Goal: Transaction & Acquisition: Download file/media

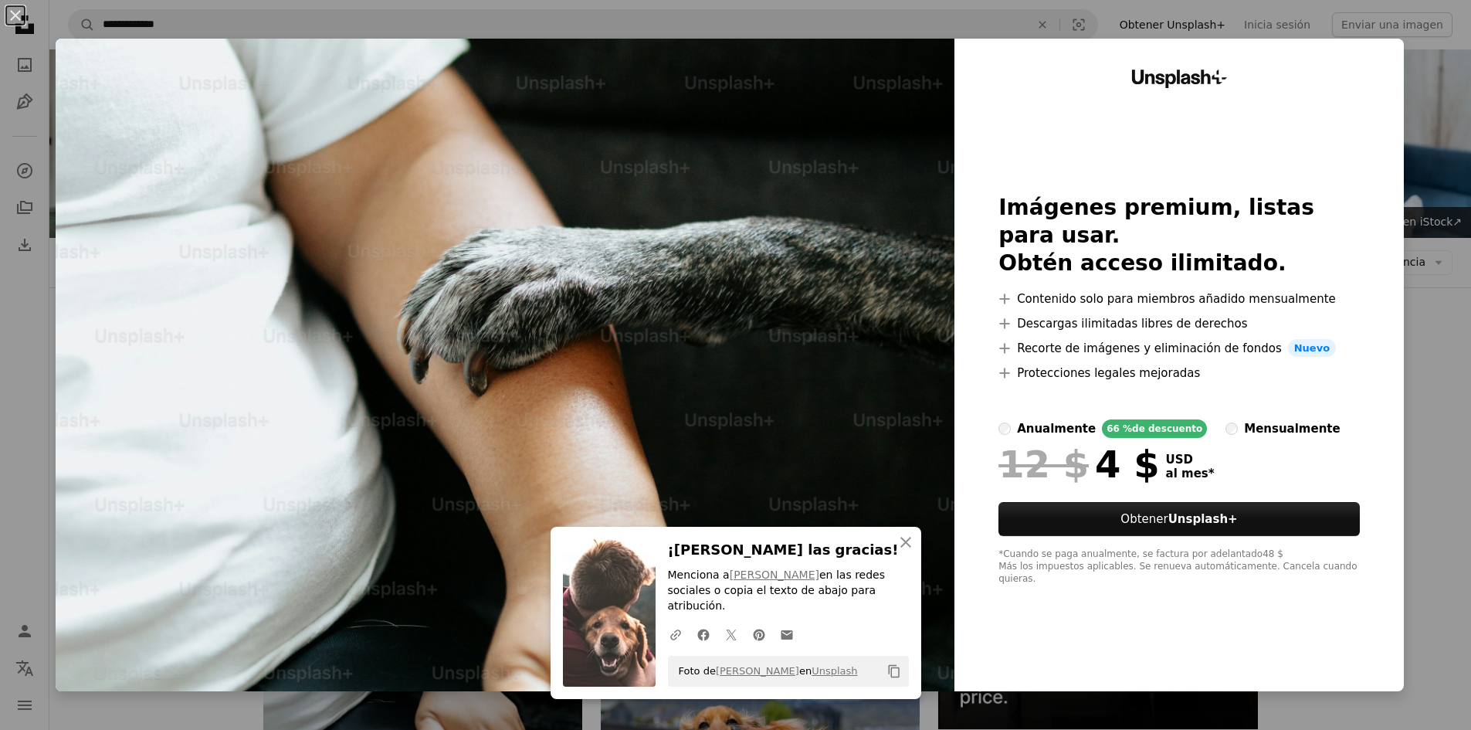
scroll to position [386, 0]
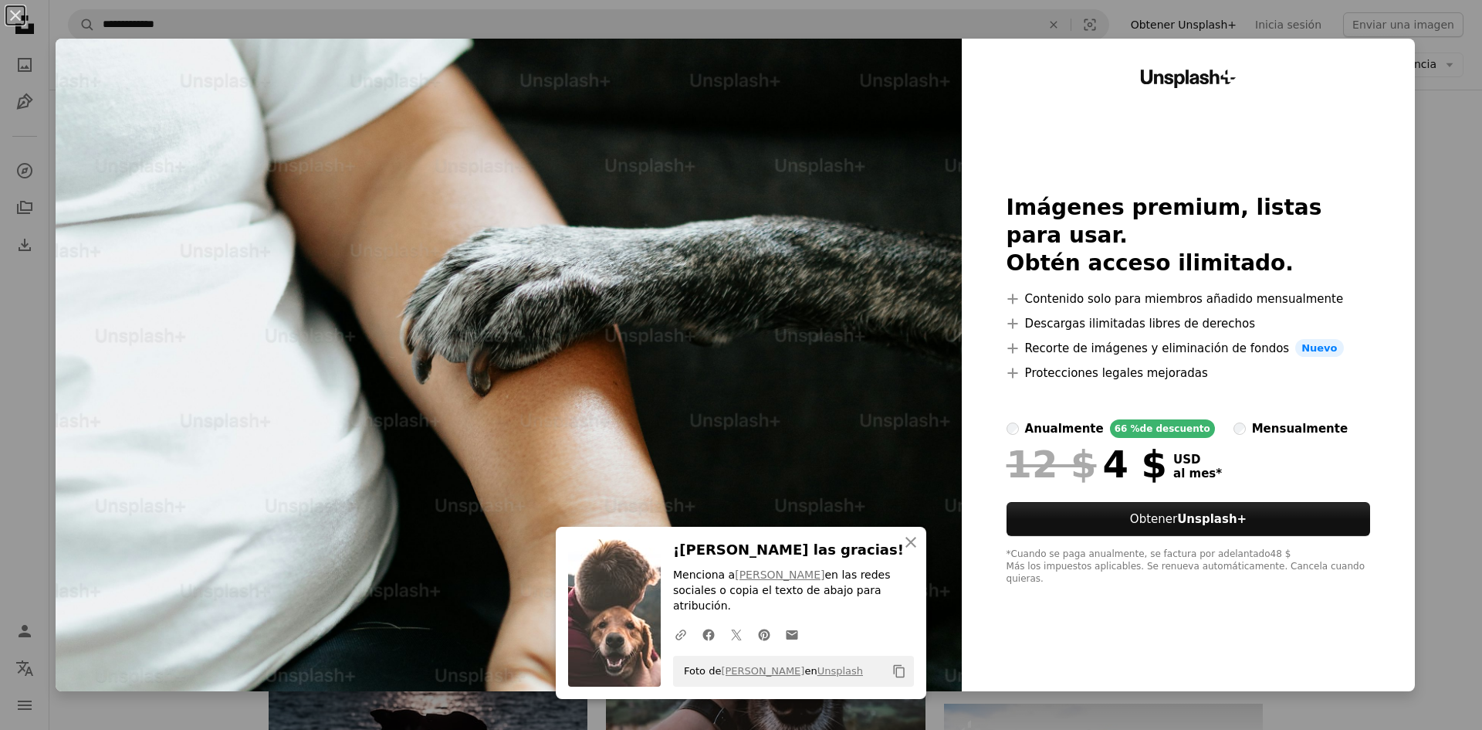
click at [1418, 258] on div "An X shape An X shape Cerrar ¡[PERSON_NAME] las gracias! Menciona a [PERSON_NAM…" at bounding box center [741, 365] width 1482 height 730
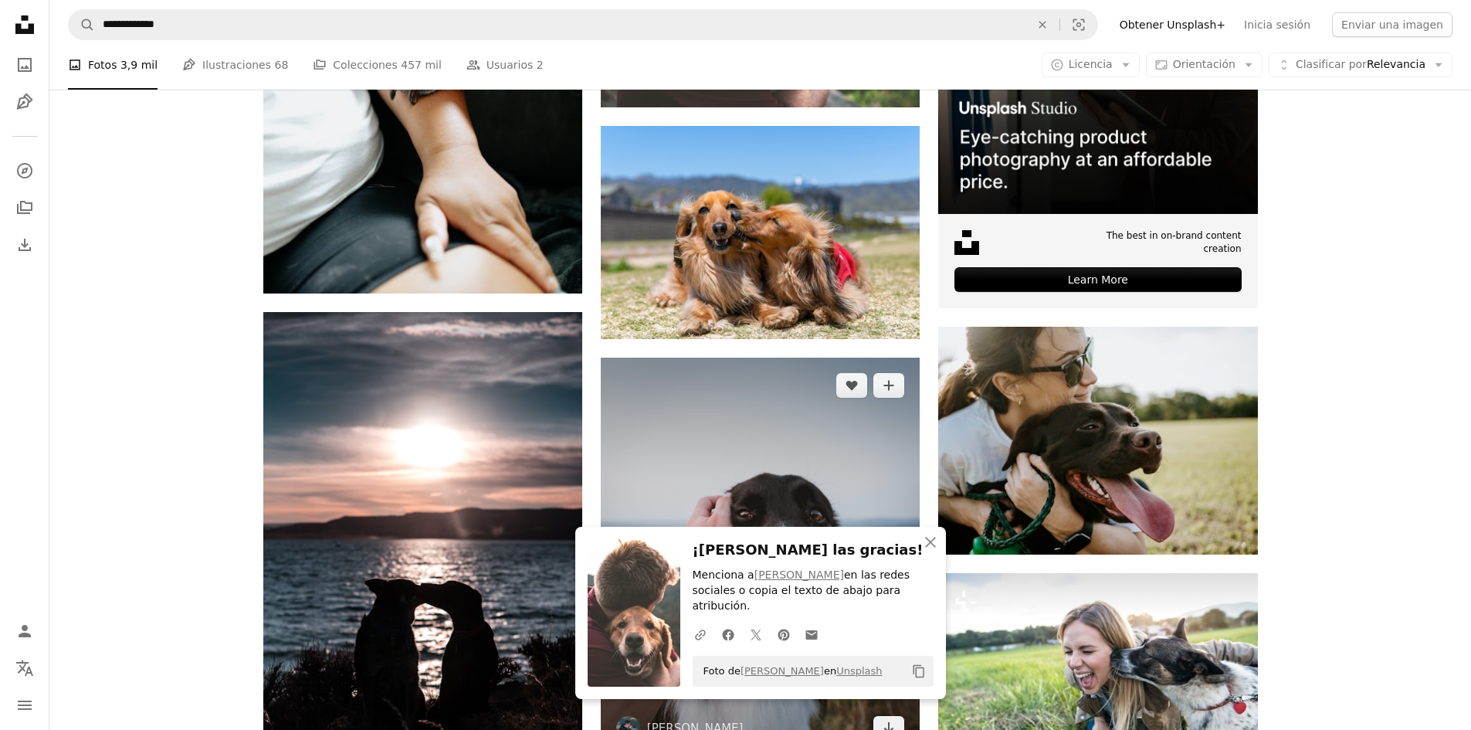
scroll to position [540, 0]
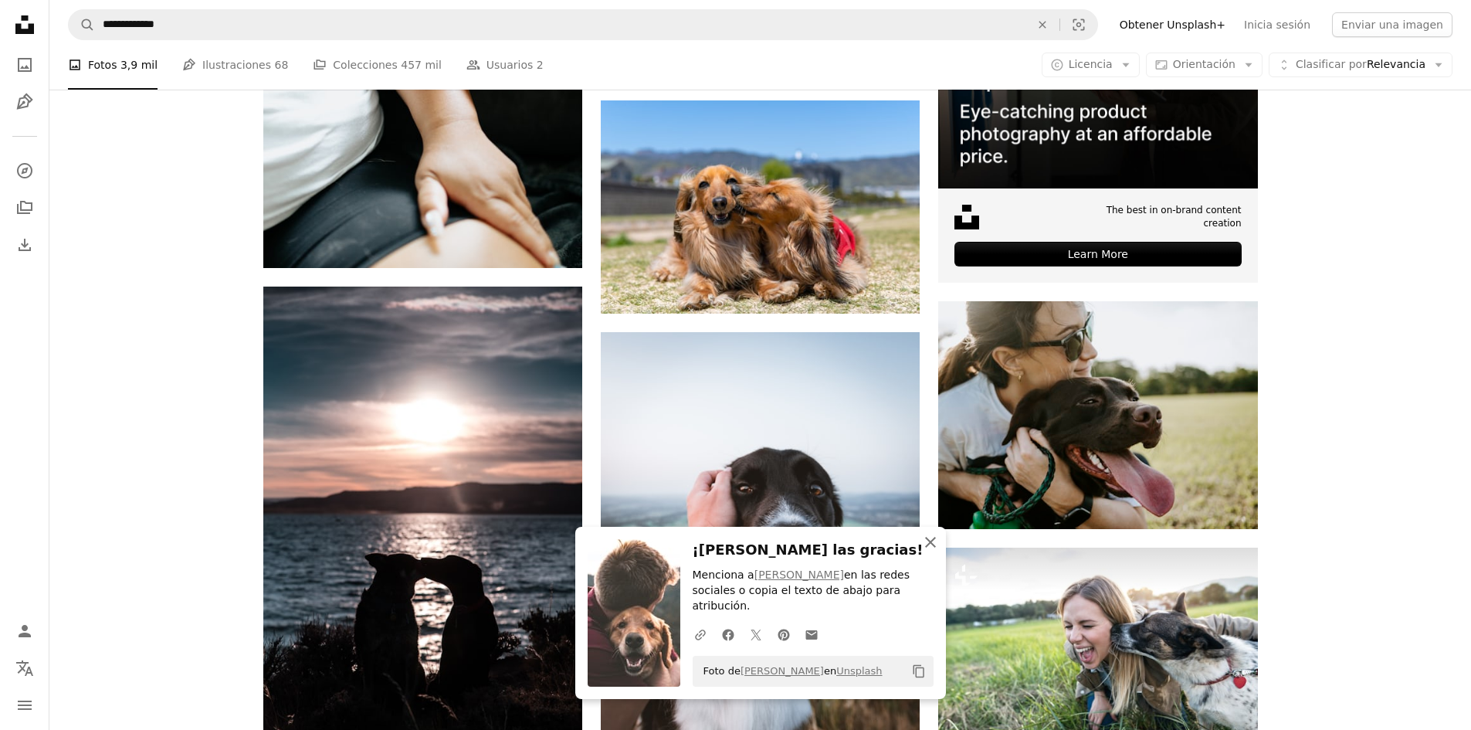
click at [933, 551] on icon "An X shape" at bounding box center [930, 542] width 19 height 19
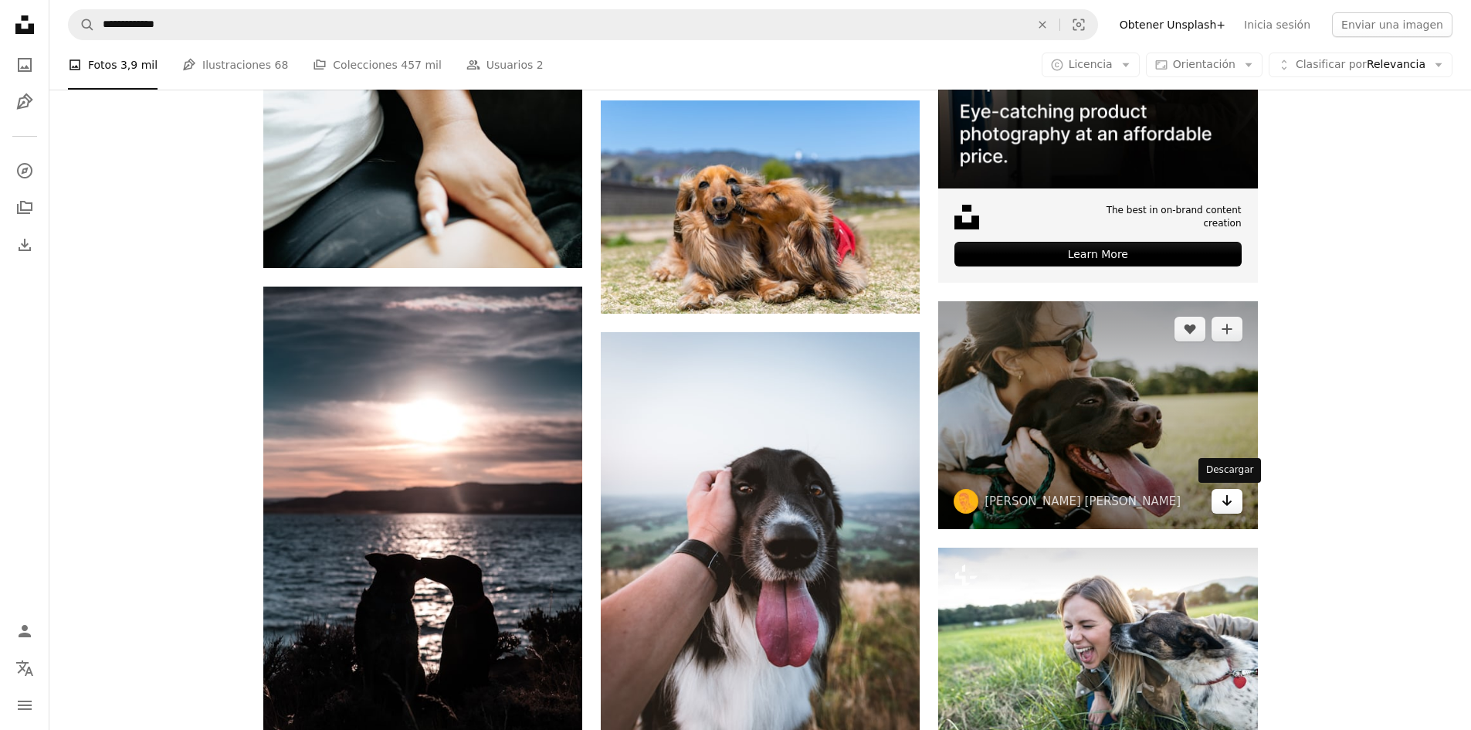
click at [1221, 503] on icon "Arrow pointing down" at bounding box center [1227, 500] width 12 height 19
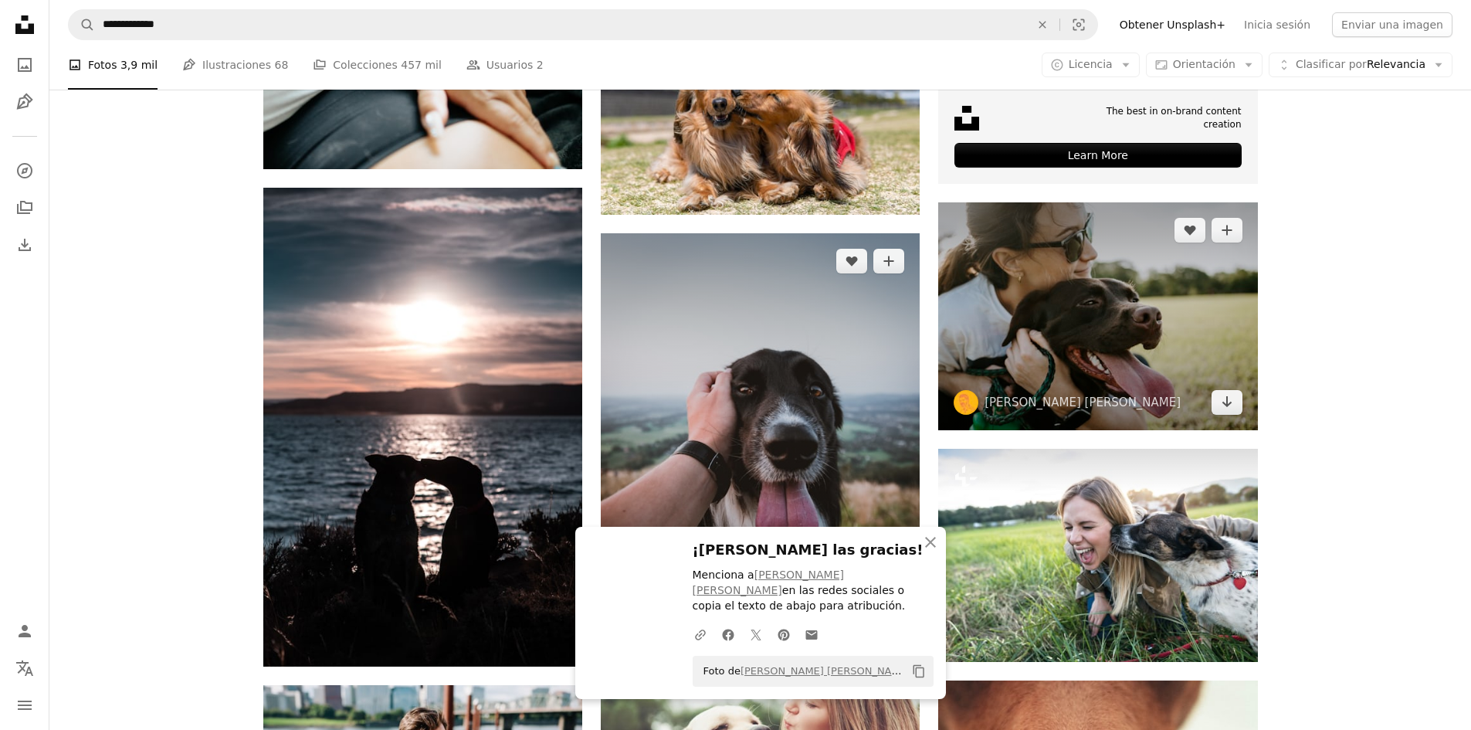
scroll to position [772, 0]
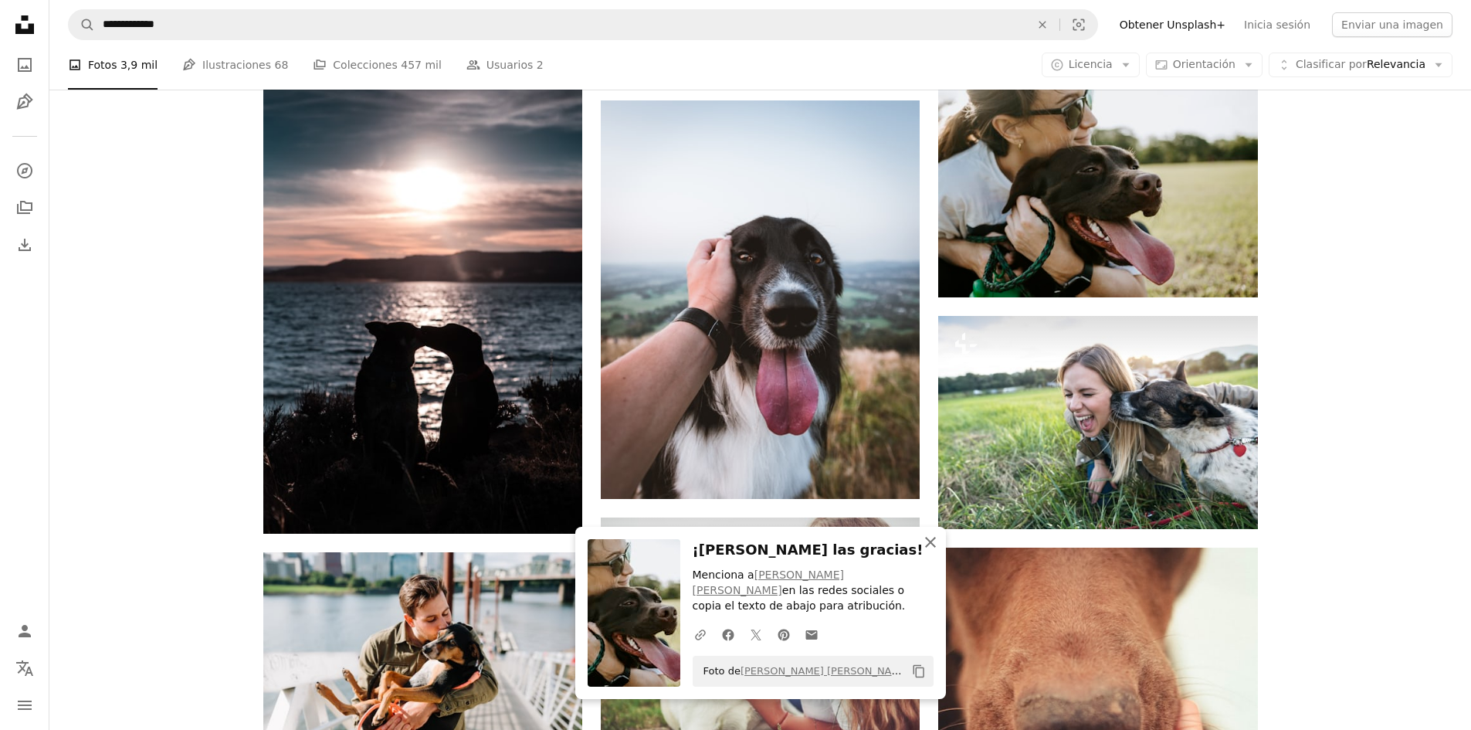
click at [926, 547] on icon "button" at bounding box center [930, 542] width 11 height 11
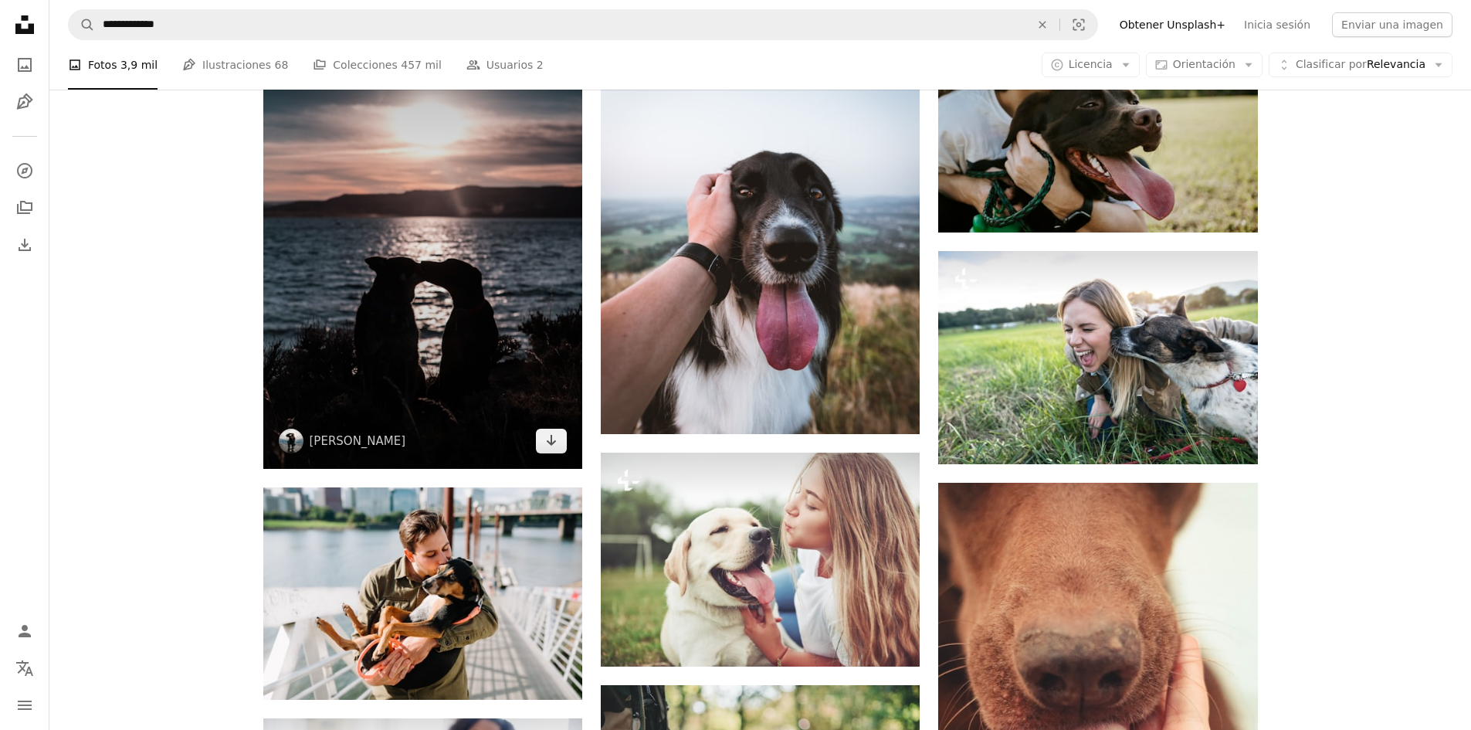
scroll to position [926, 0]
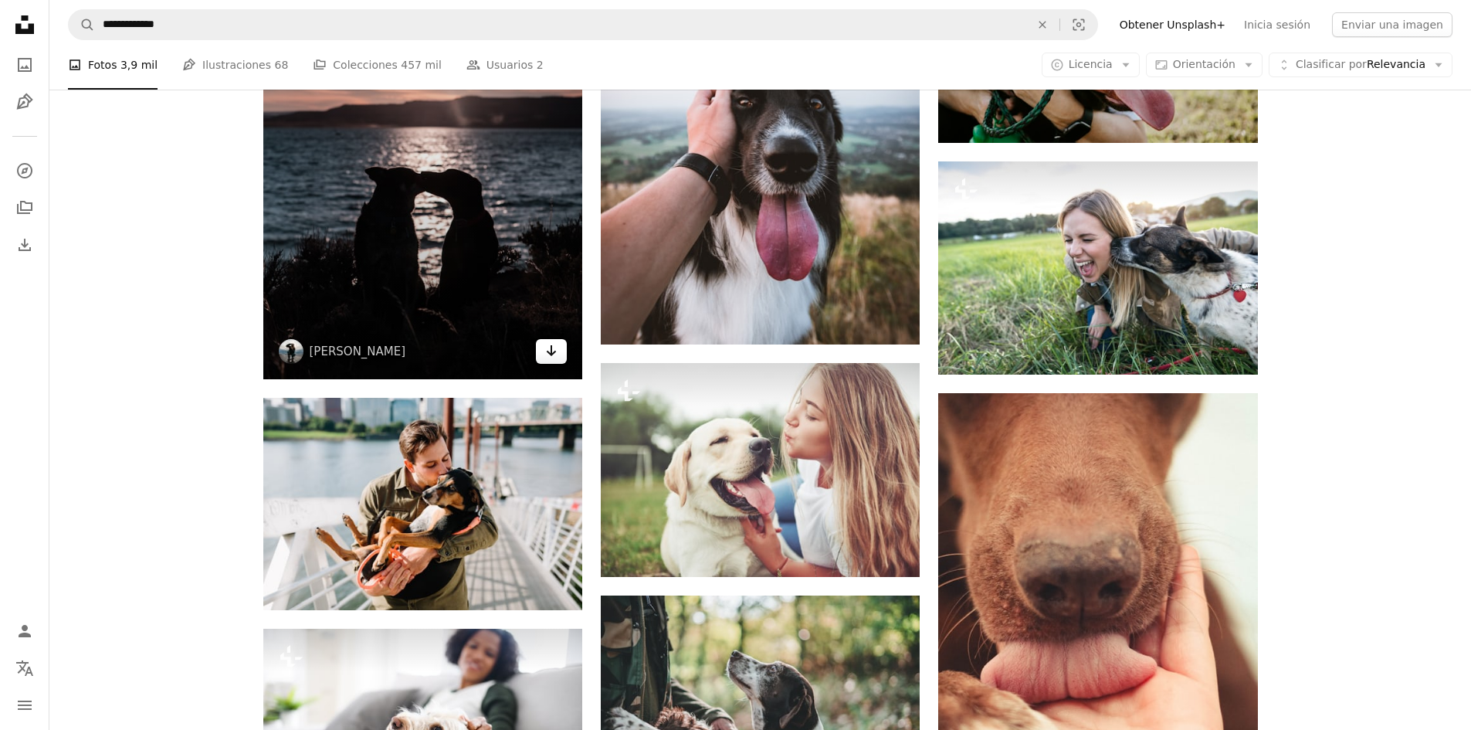
click at [545, 353] on icon "Arrow pointing down" at bounding box center [551, 350] width 12 height 19
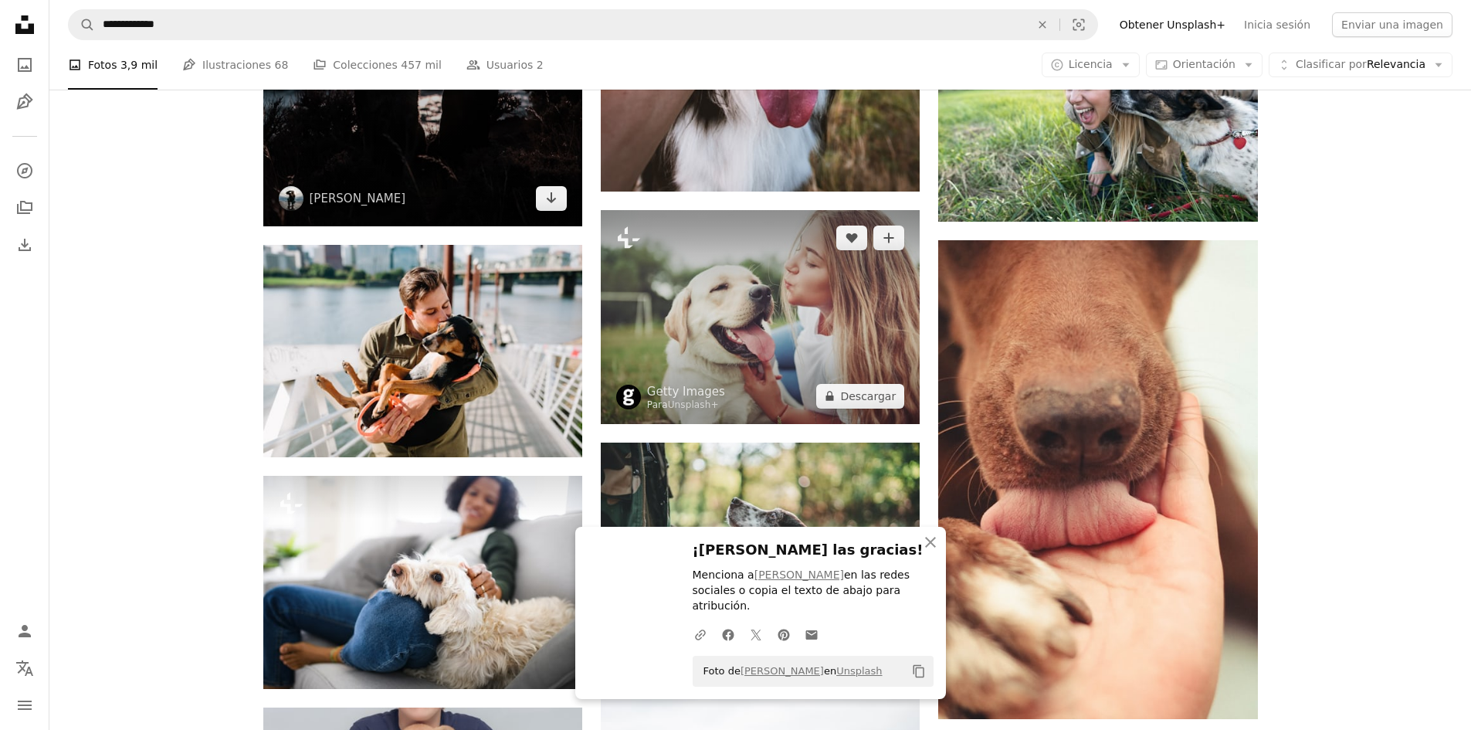
scroll to position [1081, 0]
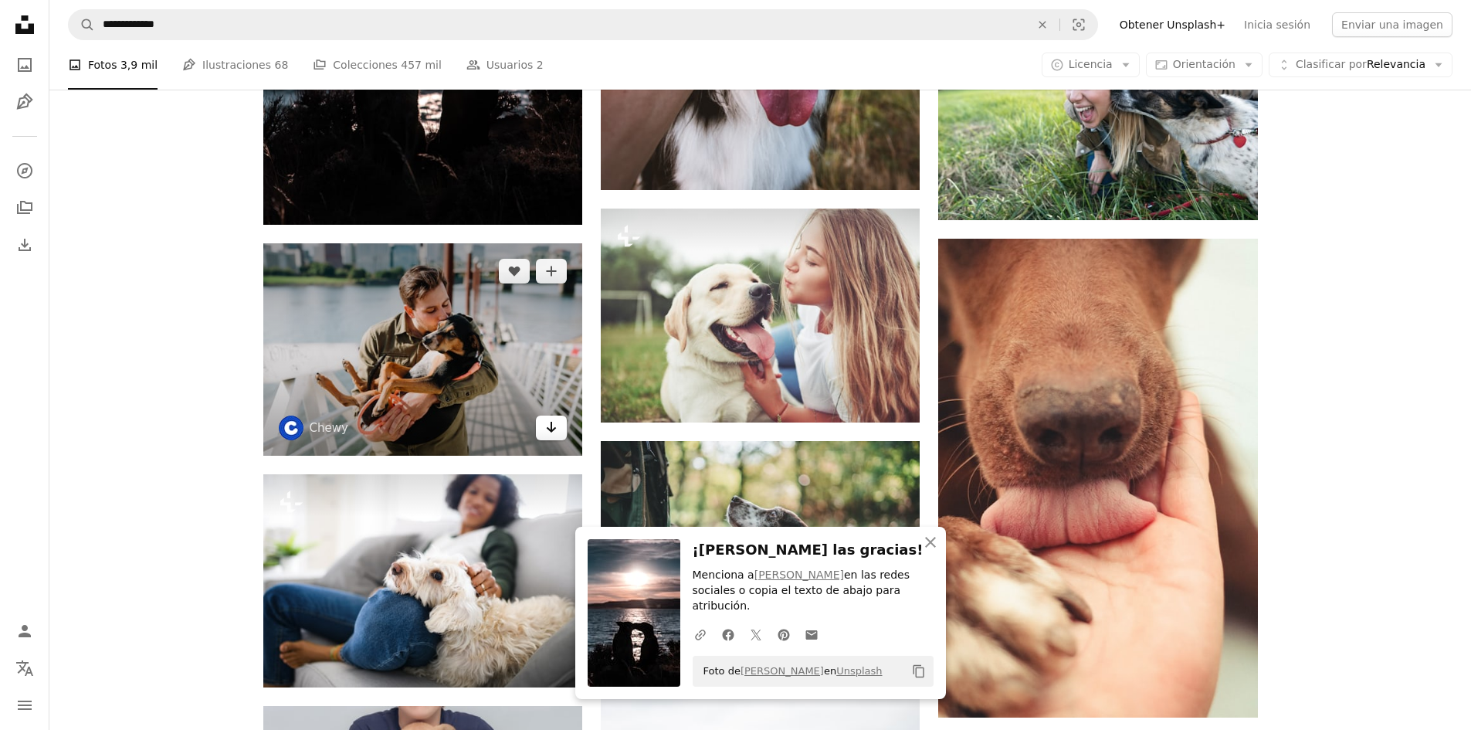
click at [549, 425] on icon "Arrow pointing down" at bounding box center [551, 427] width 12 height 19
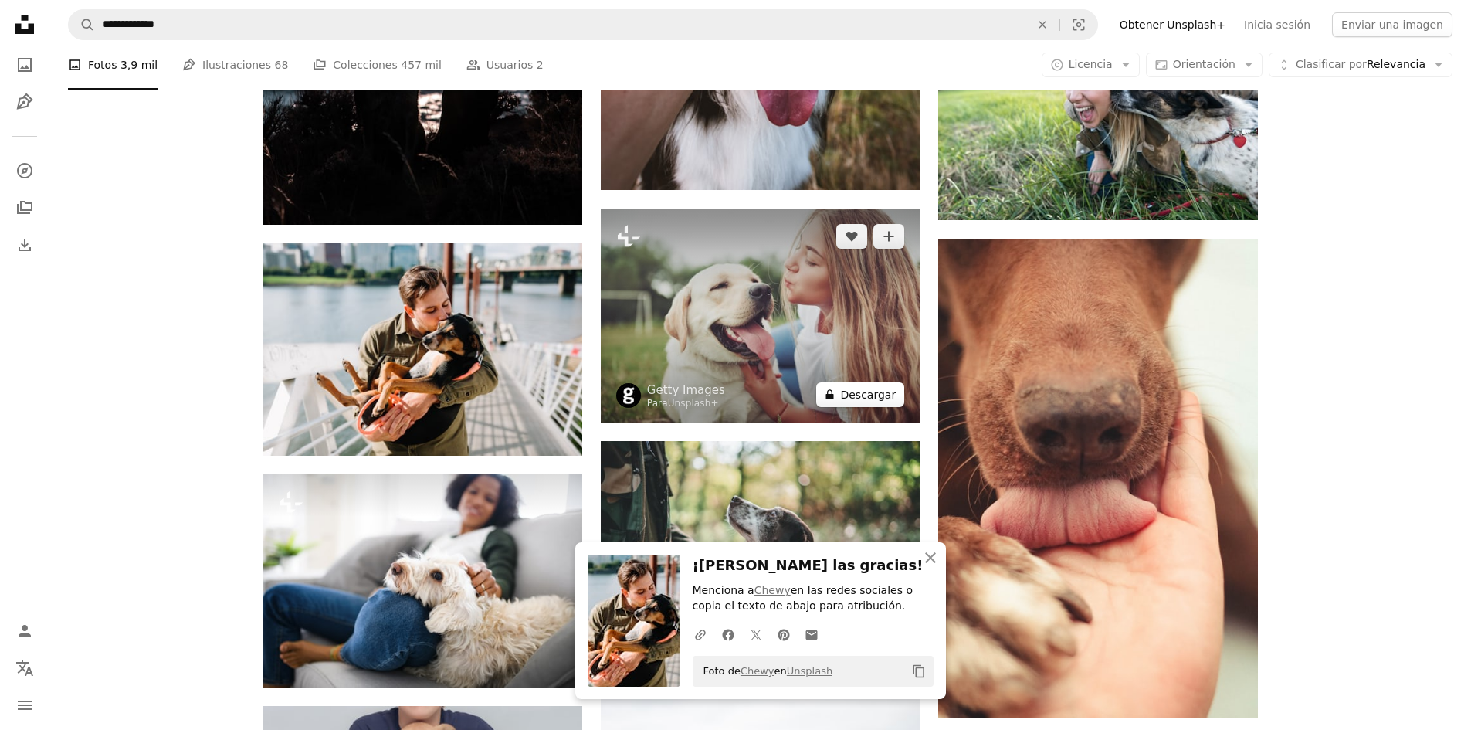
click at [879, 394] on button "A lock Descargar" at bounding box center [860, 394] width 88 height 25
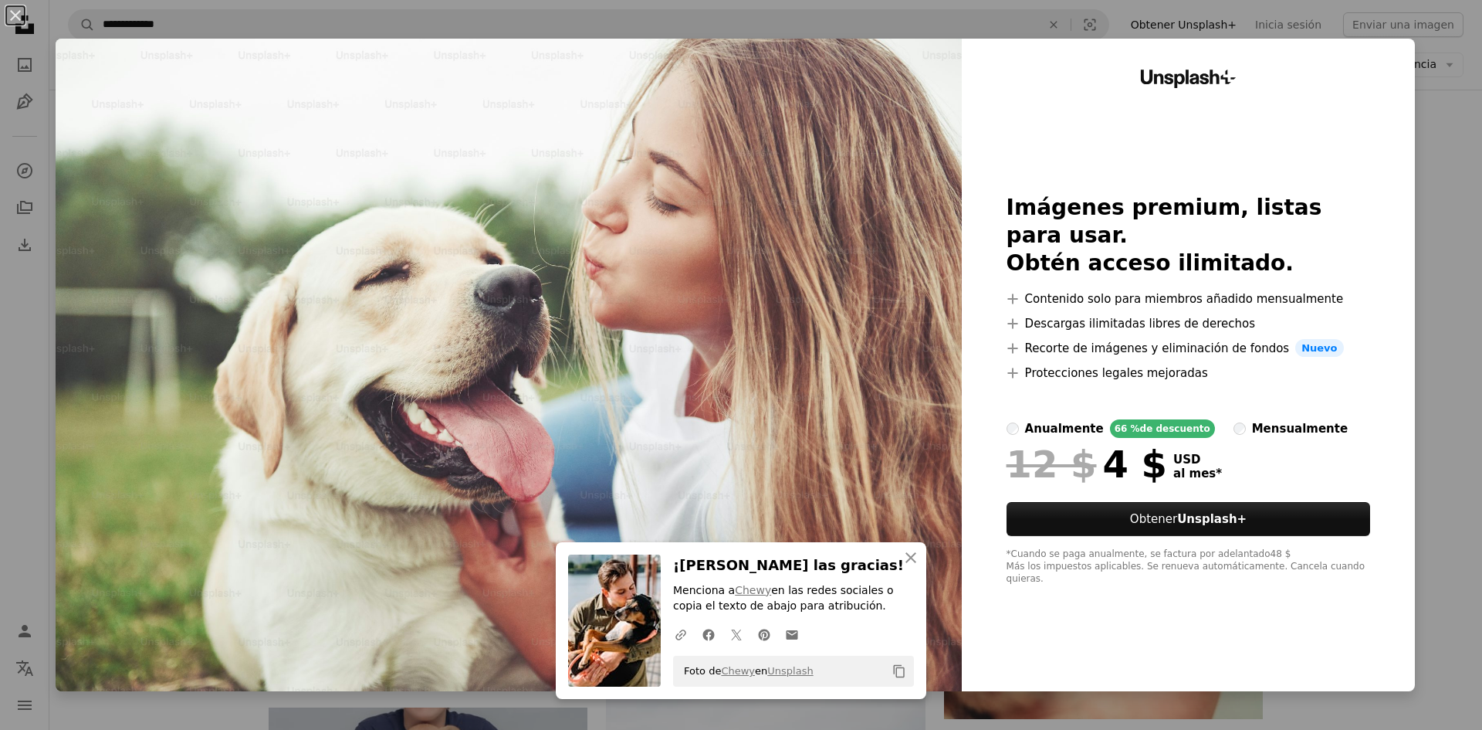
click at [1448, 135] on div "An X shape An X shape Cerrar ¡[PERSON_NAME] las gracias! Menciona a Chewy en la…" at bounding box center [741, 365] width 1482 height 730
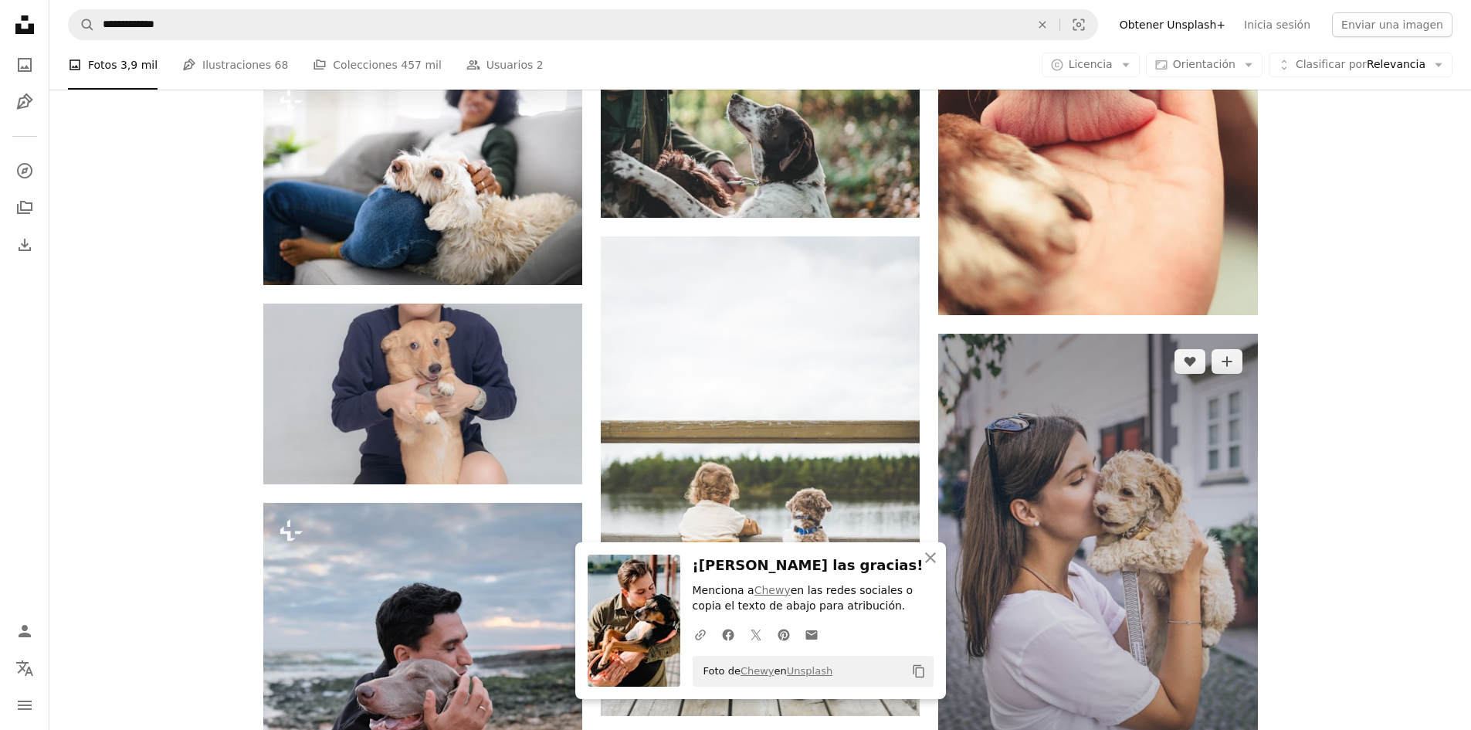
scroll to position [1544, 0]
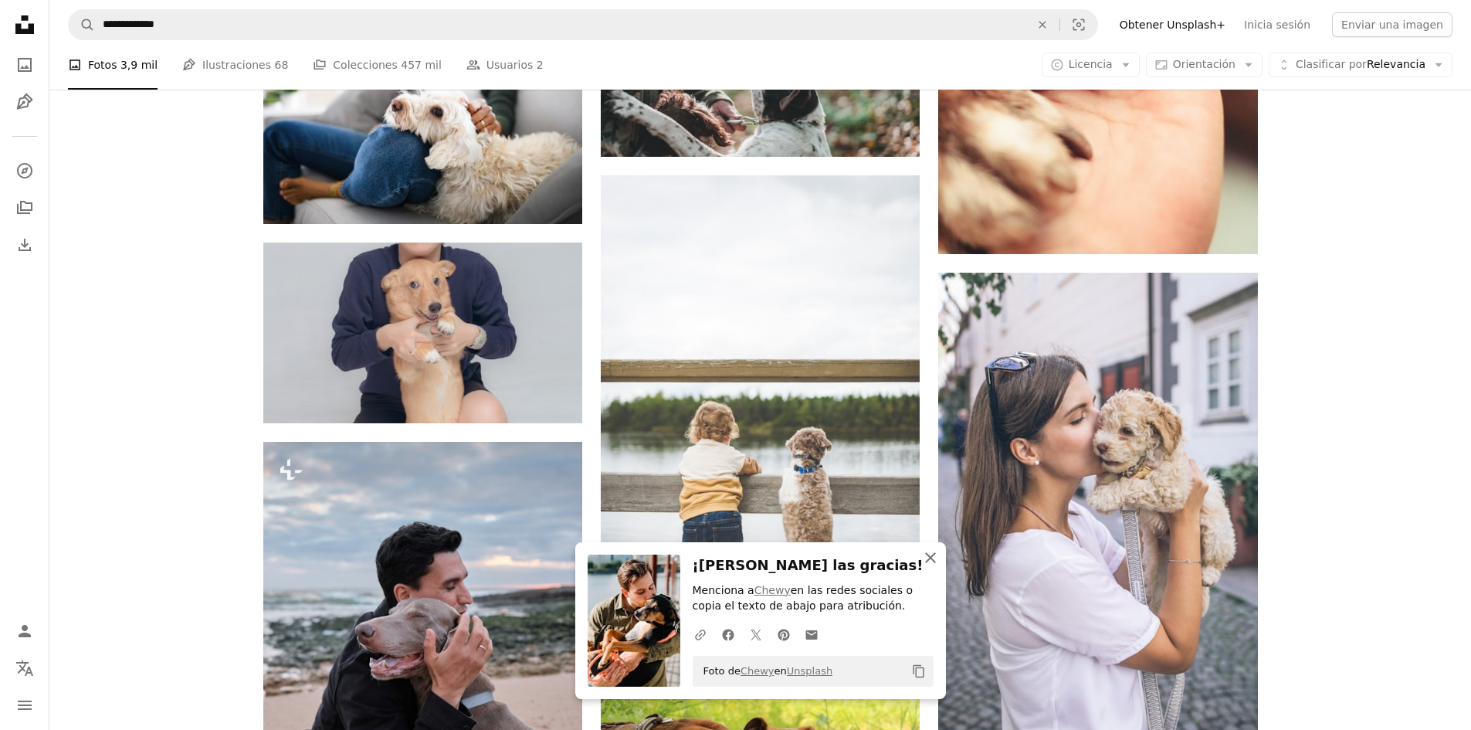
click at [923, 552] on icon "An X shape" at bounding box center [930, 557] width 19 height 19
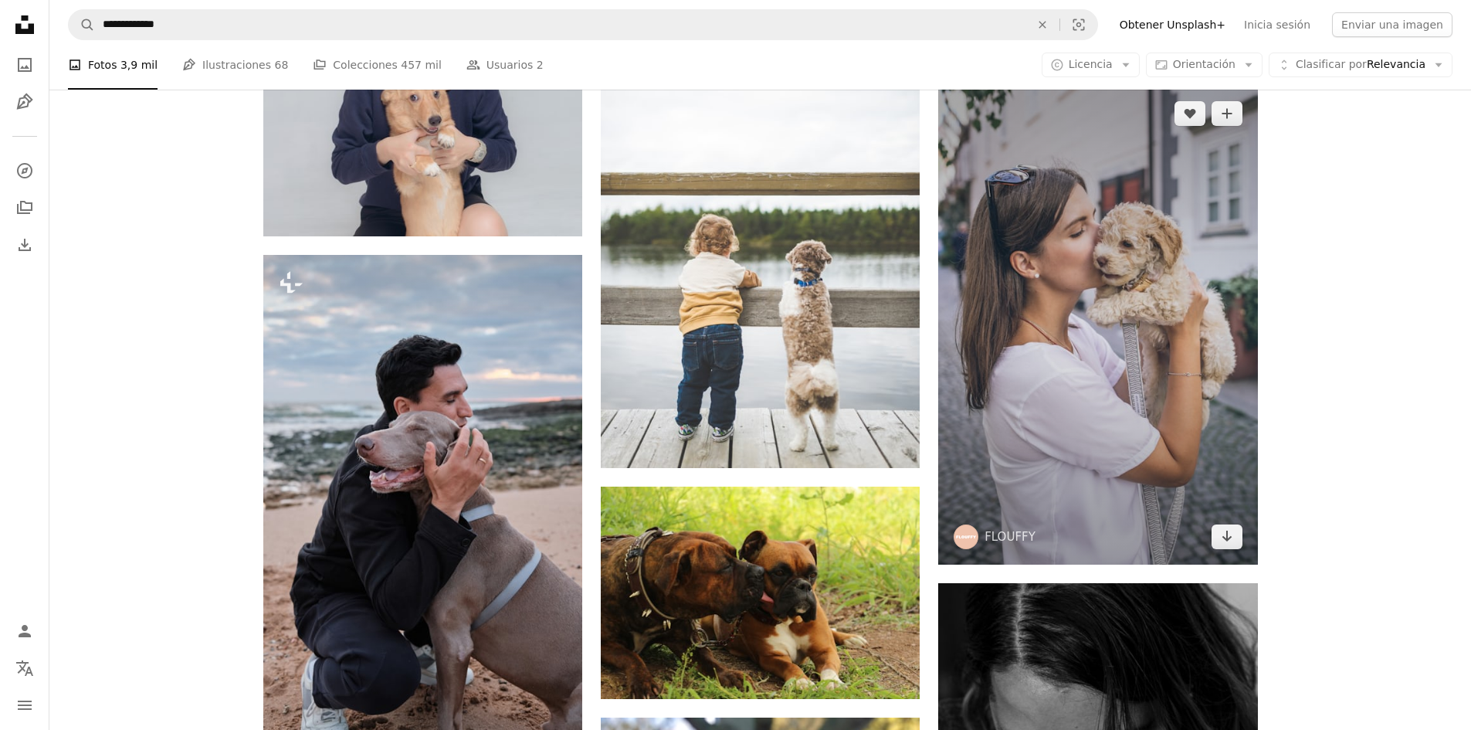
scroll to position [1776, 0]
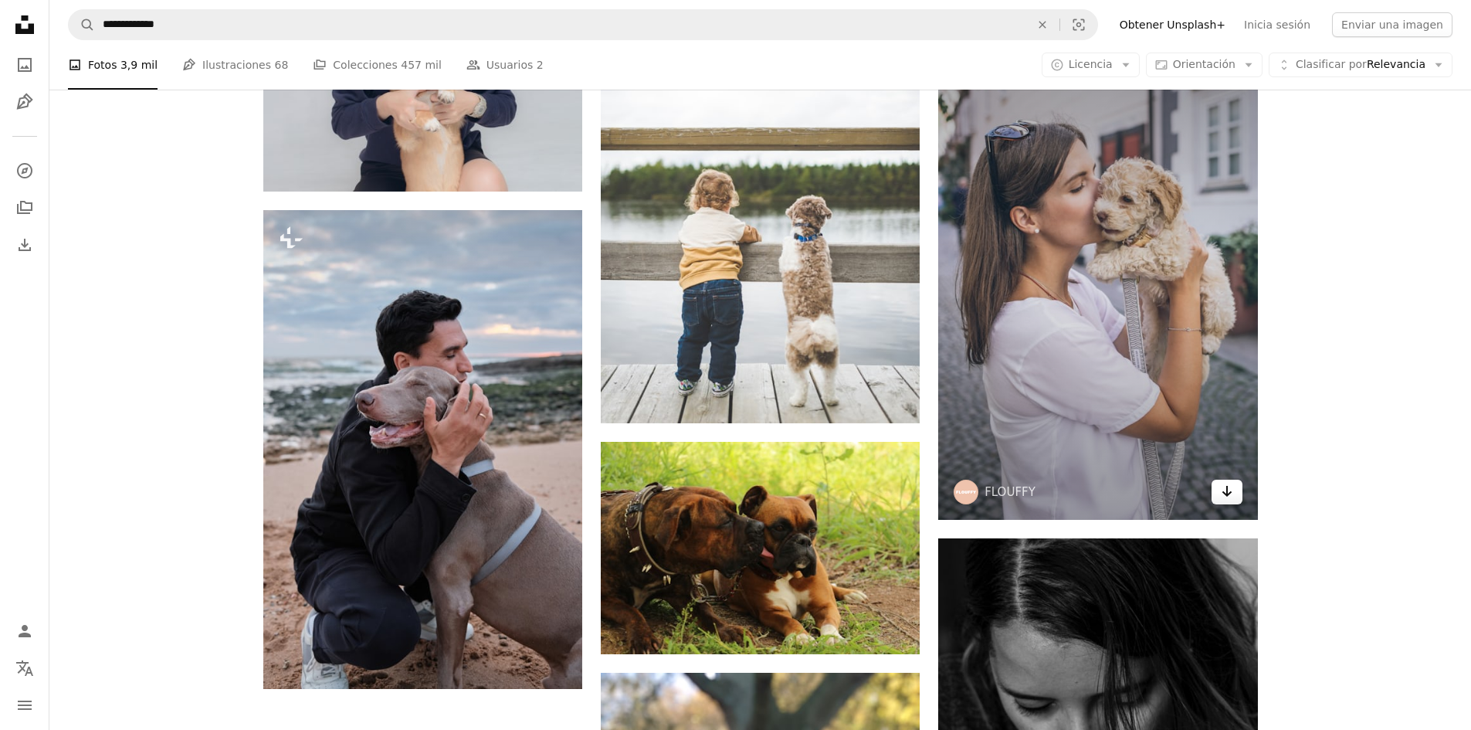
click at [1231, 488] on icon "Arrow pointing down" at bounding box center [1227, 491] width 12 height 19
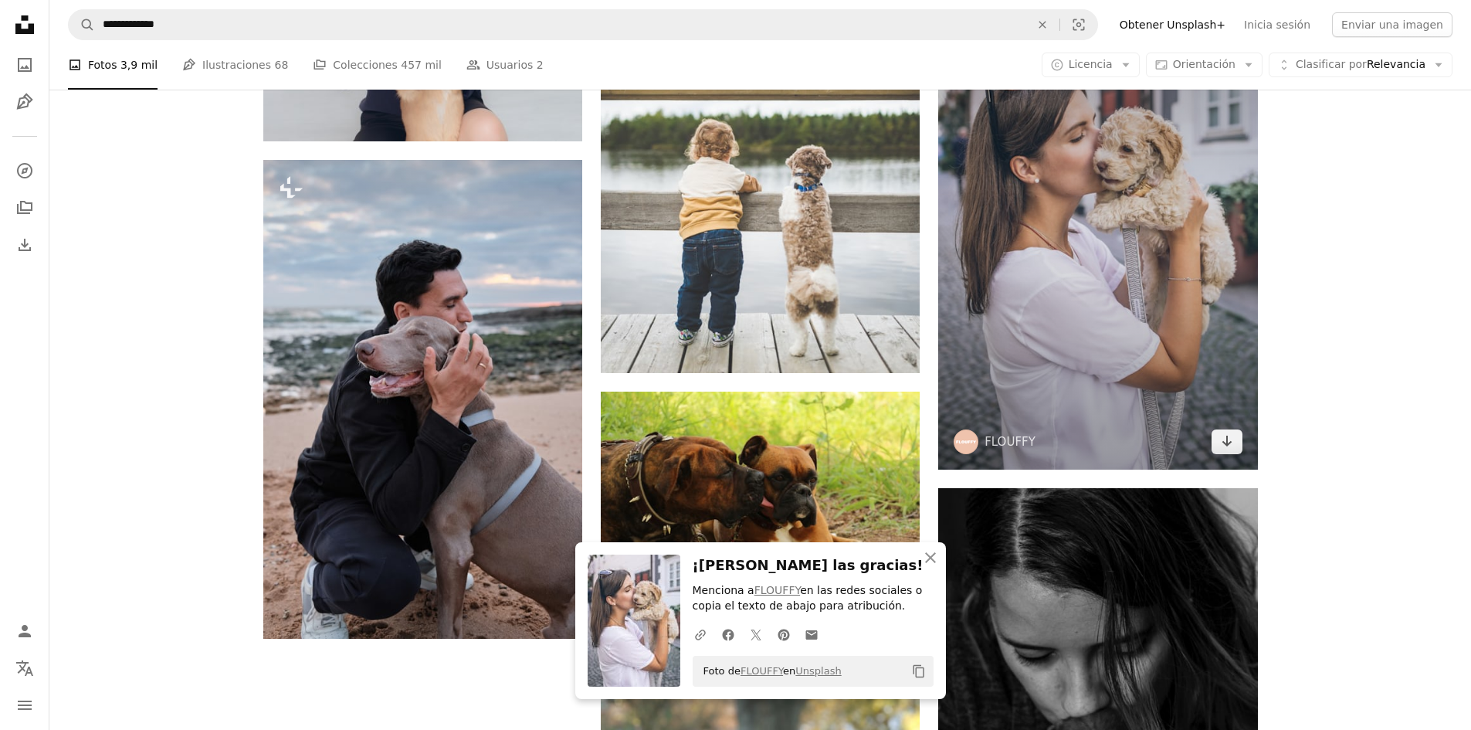
scroll to position [1853, 0]
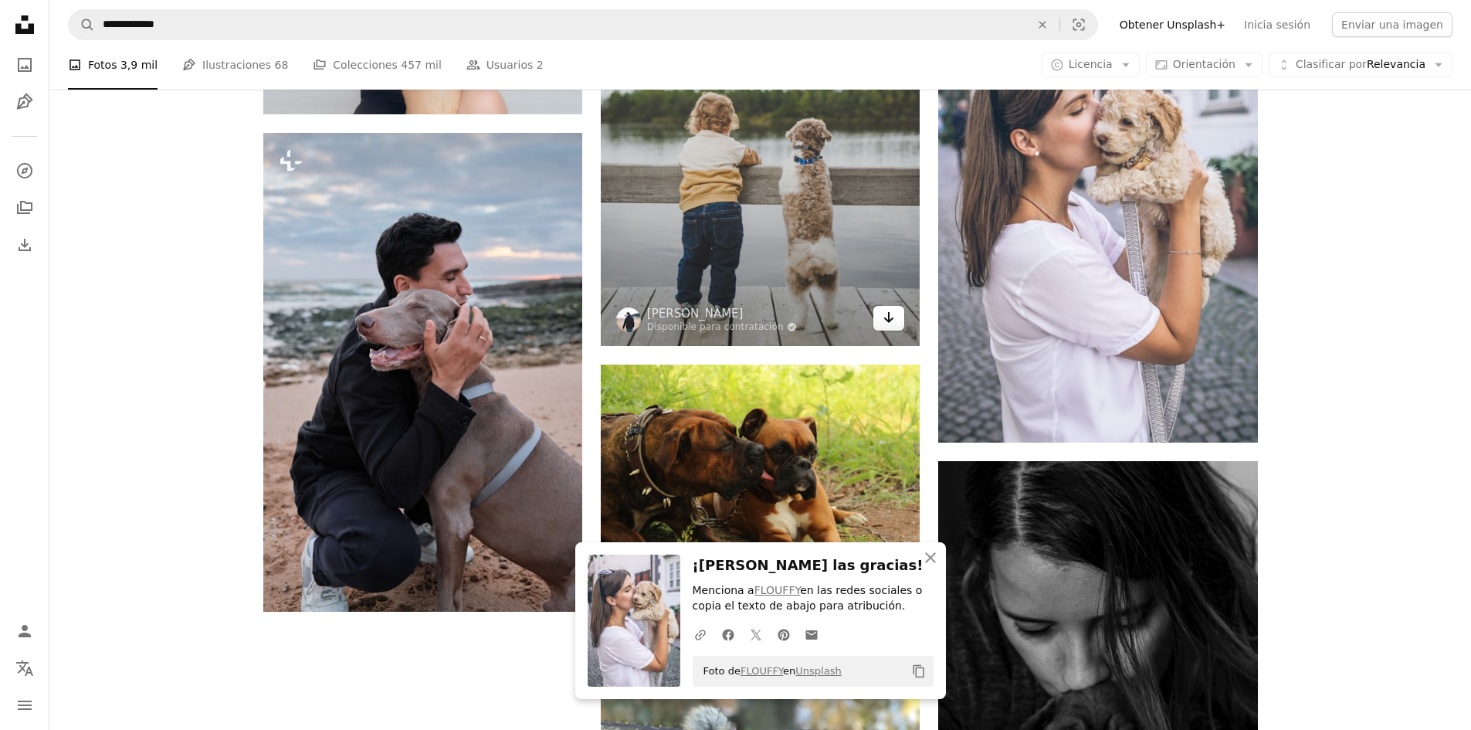
click at [882, 323] on link "Arrow pointing down" at bounding box center [888, 318] width 31 height 25
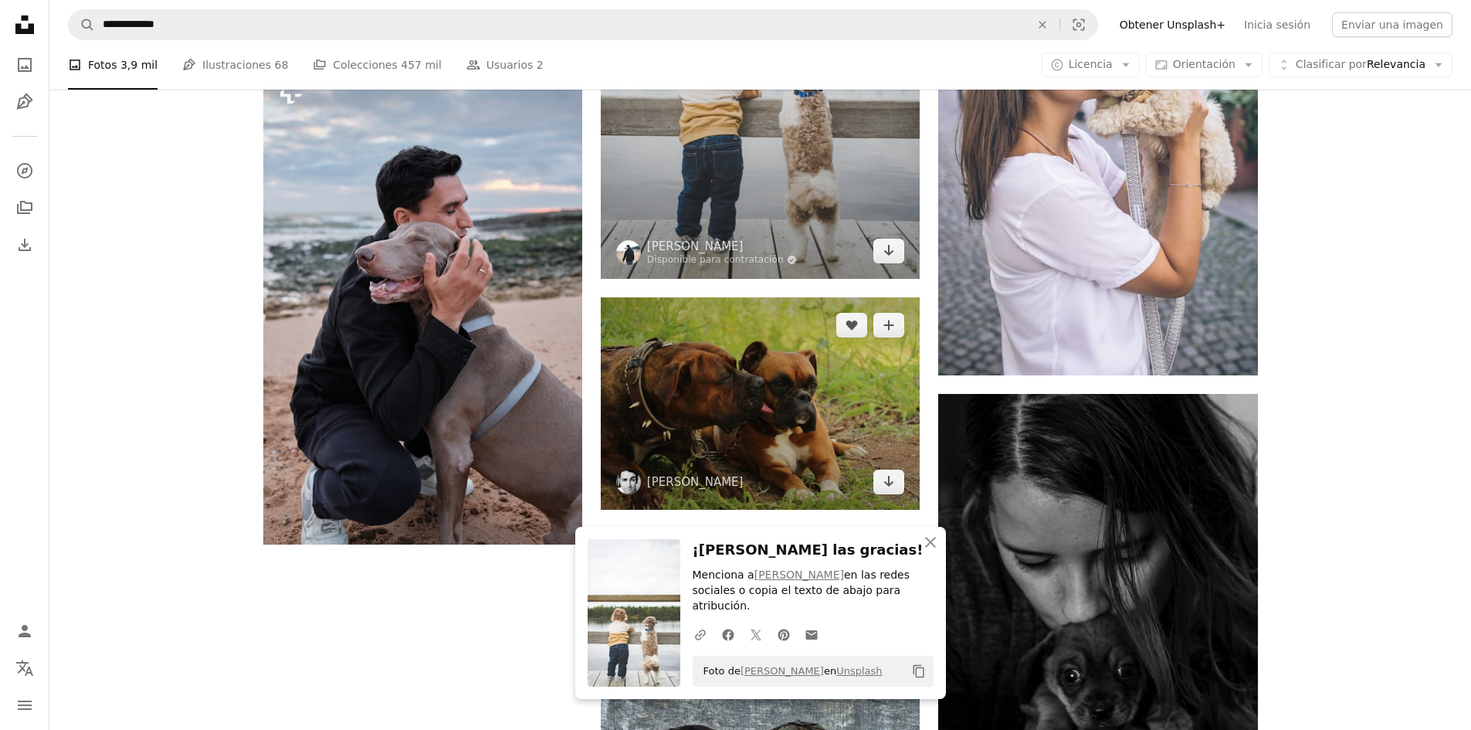
scroll to position [2007, 0]
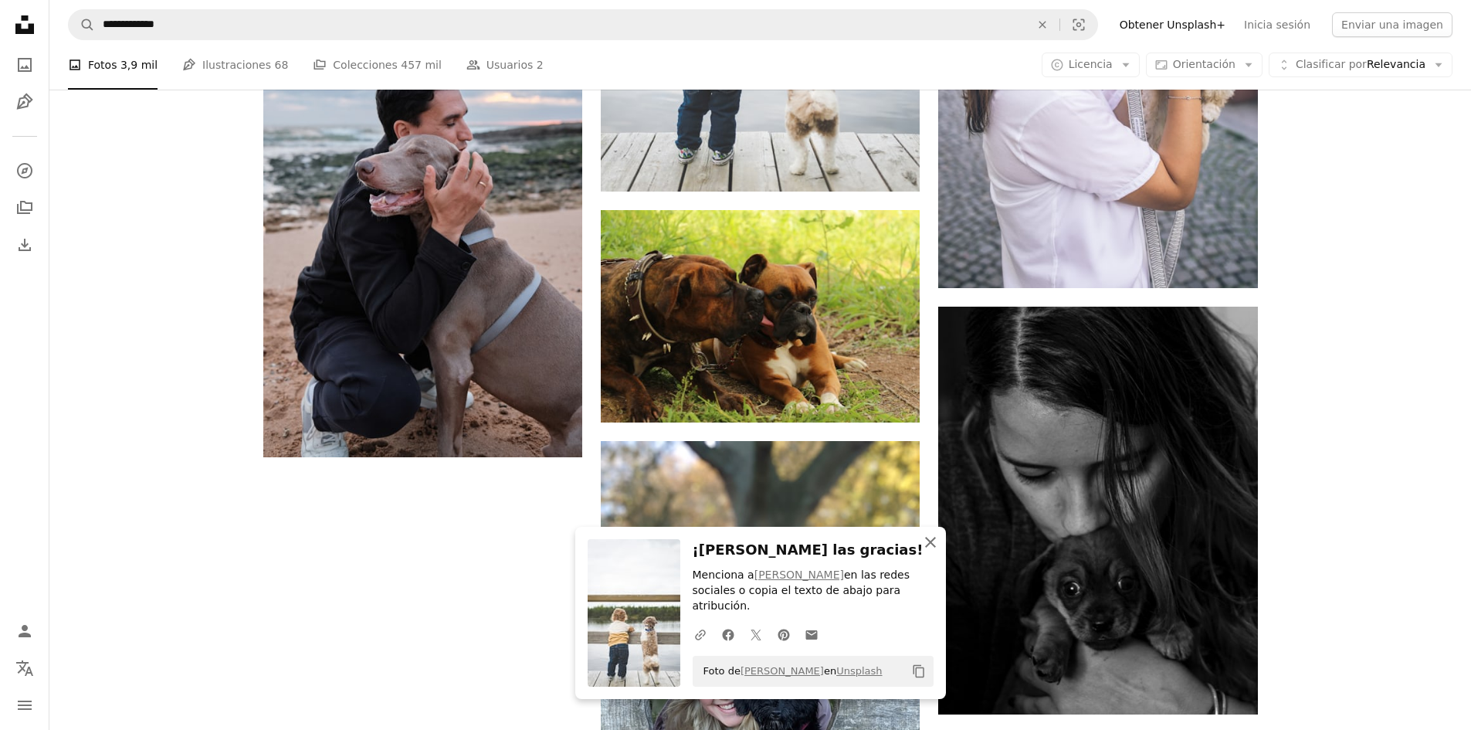
click at [935, 551] on icon "An X shape" at bounding box center [930, 542] width 19 height 19
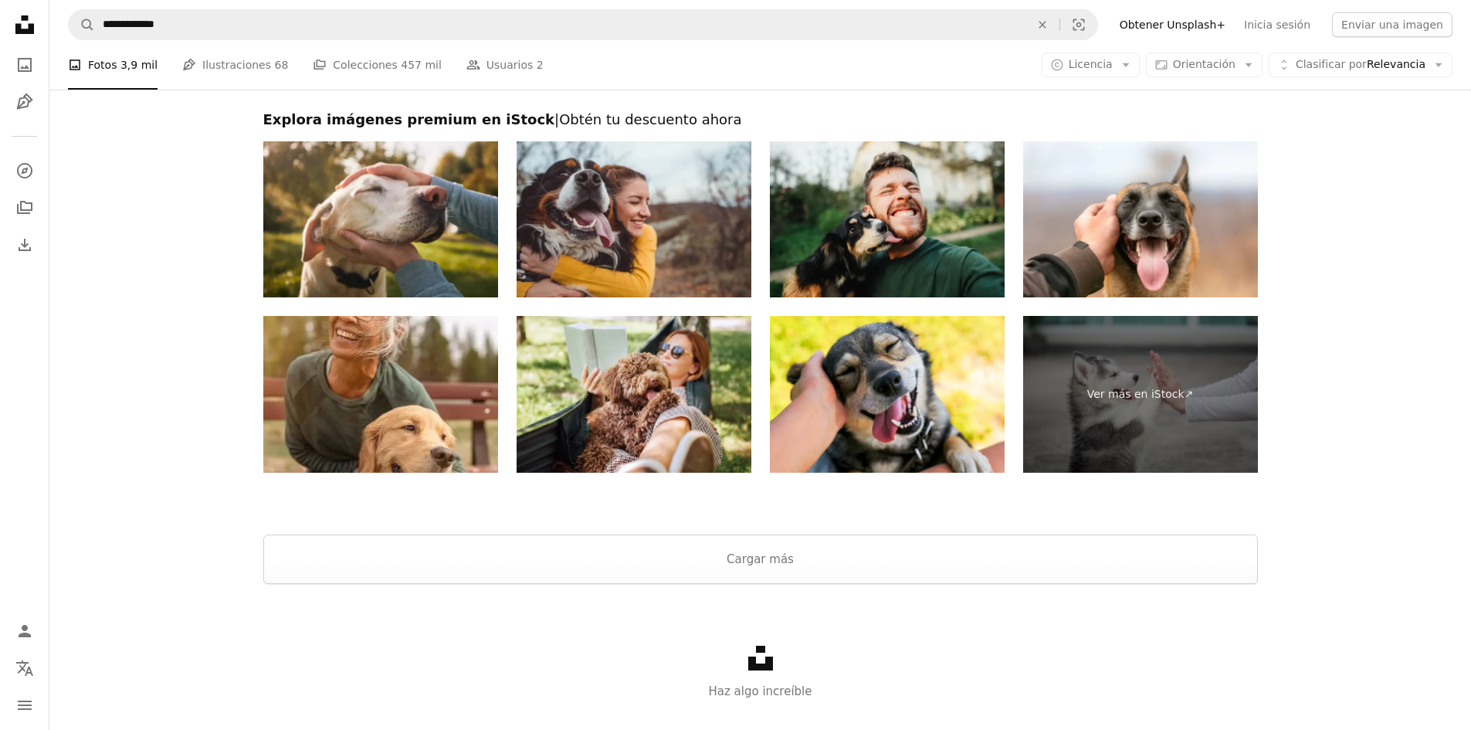
scroll to position [3011, 0]
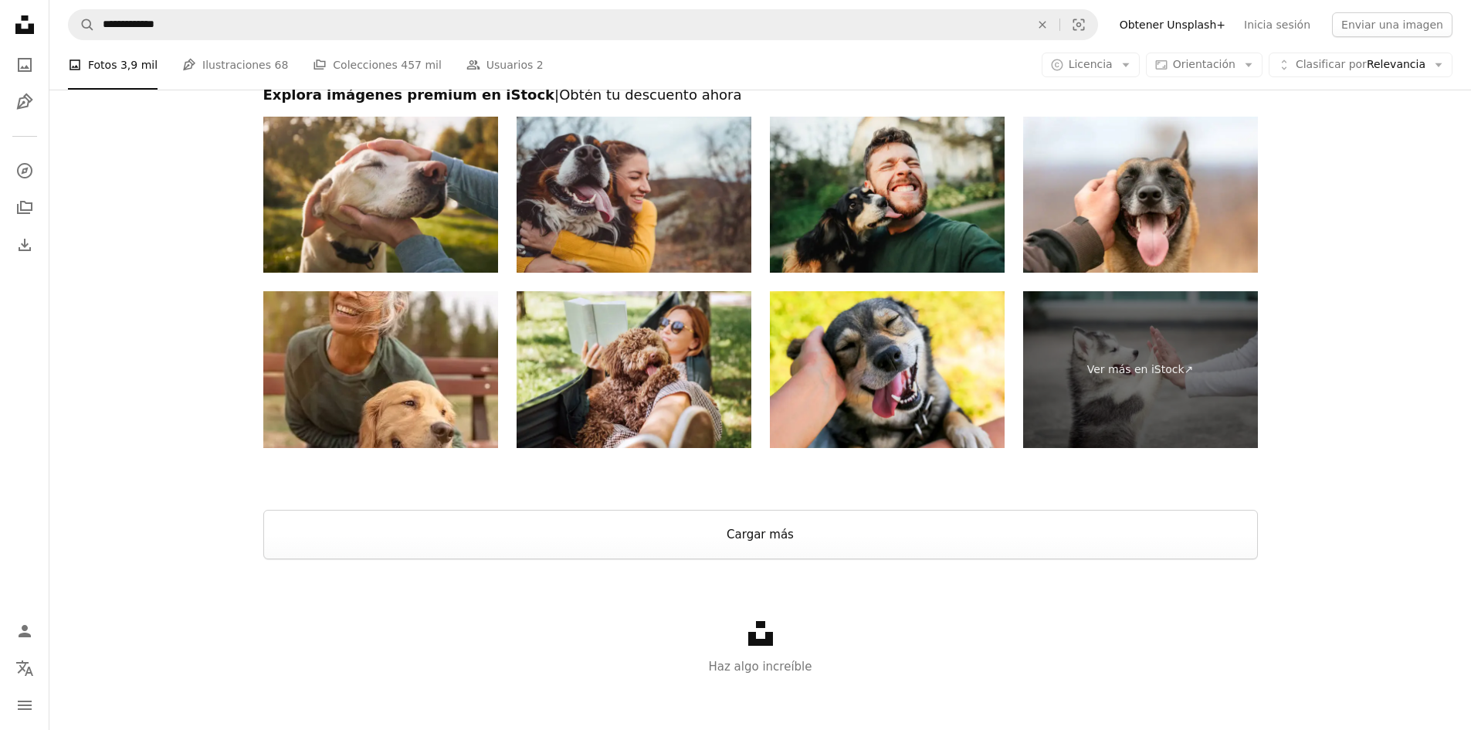
click at [784, 515] on button "Cargar más" at bounding box center [760, 534] width 994 height 49
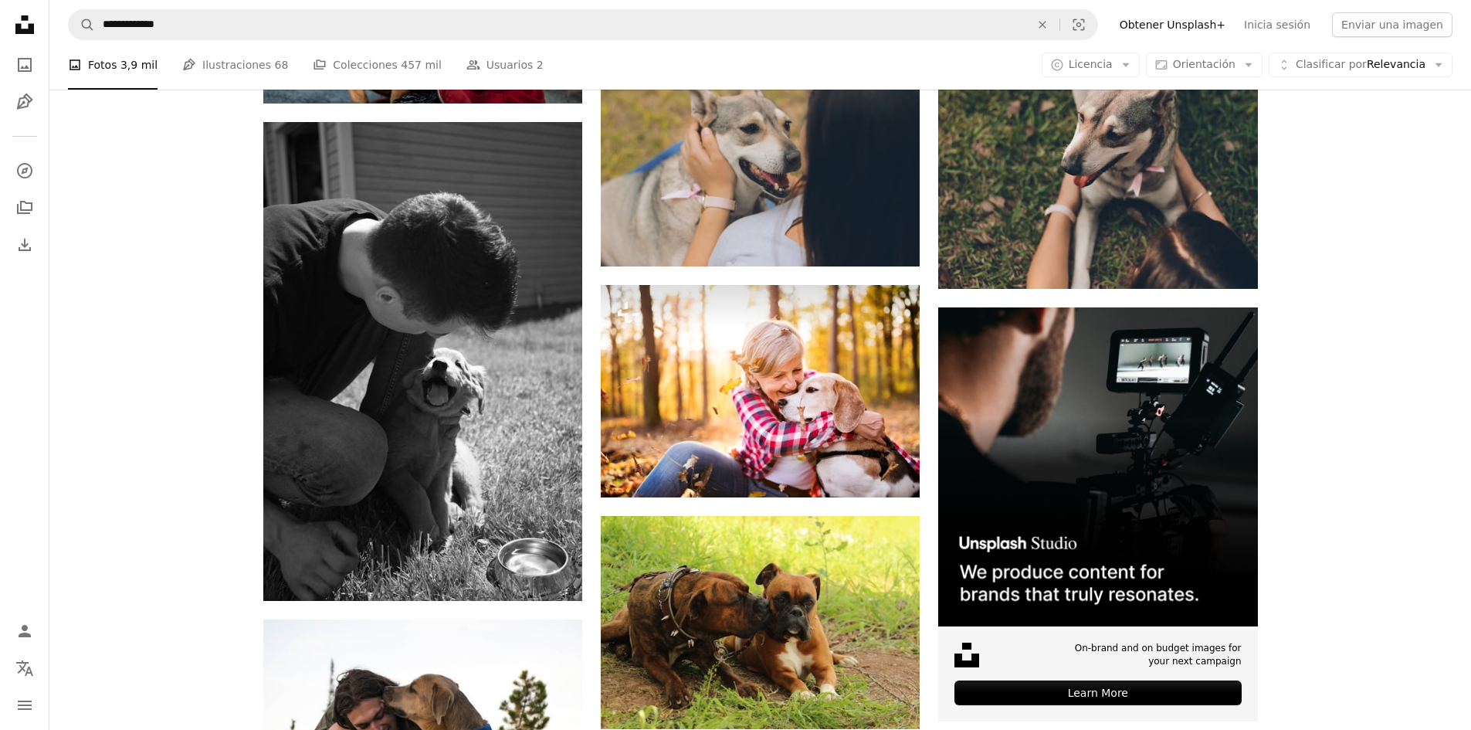
scroll to position [6794, 0]
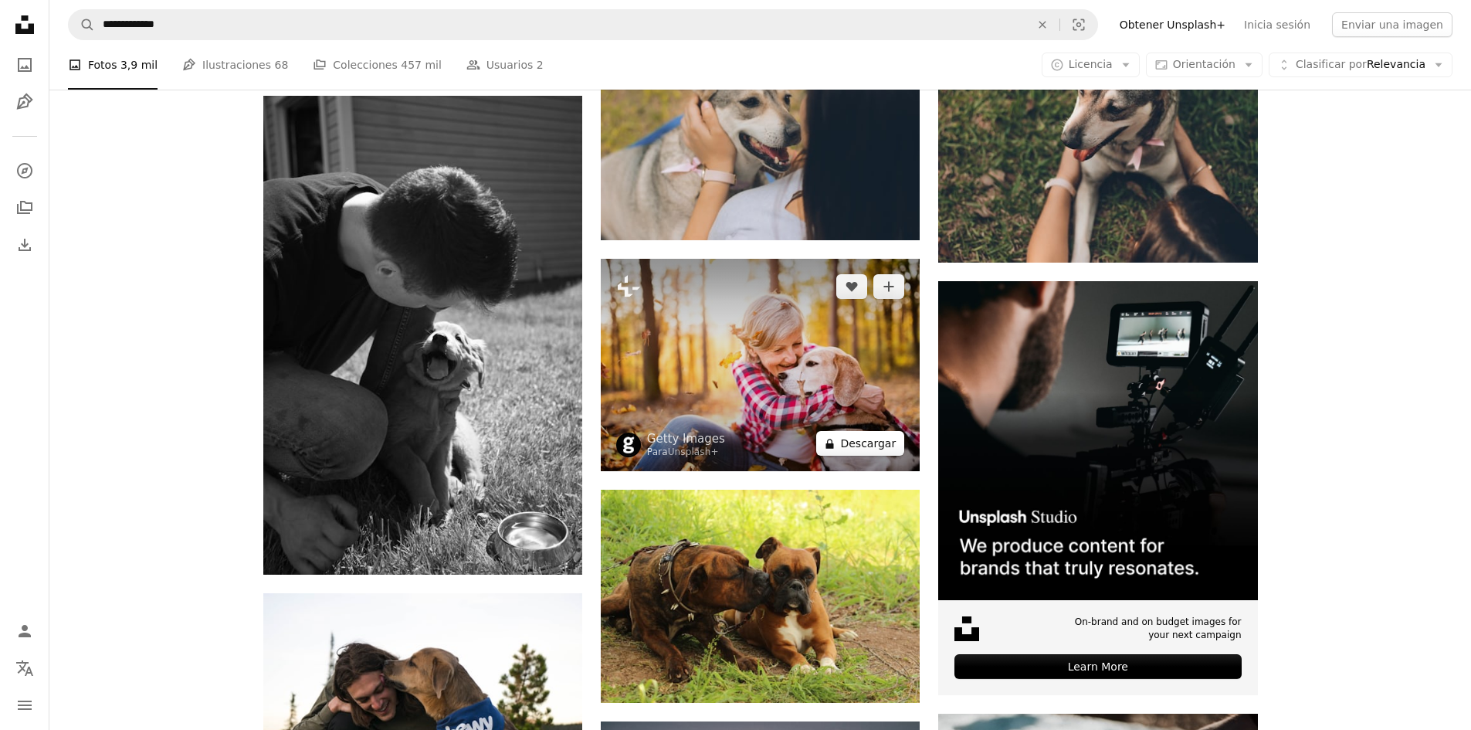
click at [867, 438] on button "A lock Descargar" at bounding box center [860, 443] width 88 height 25
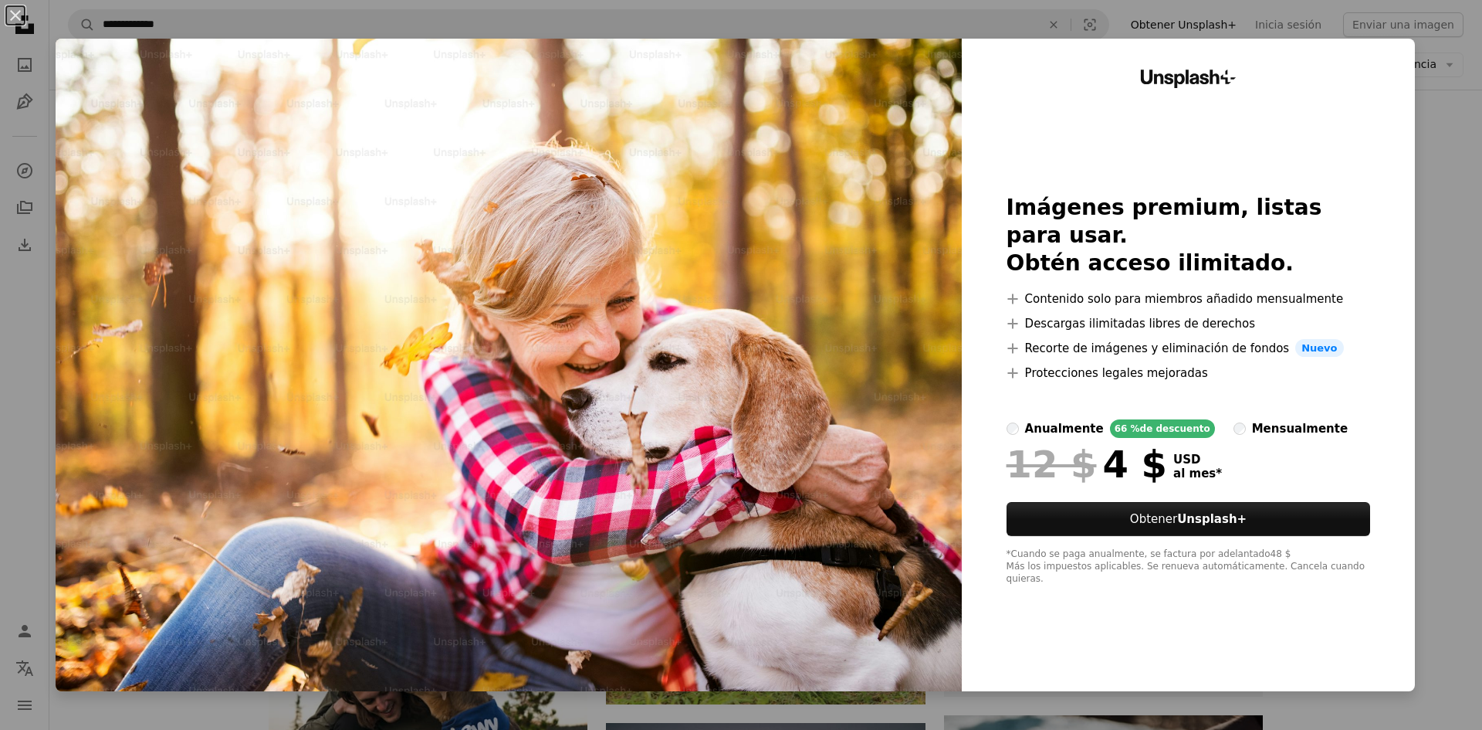
click at [1454, 206] on div "An X shape Unsplash+ Imágenes premium, listas para usar. Obtén acceso ilimitado…" at bounding box center [741, 365] width 1482 height 730
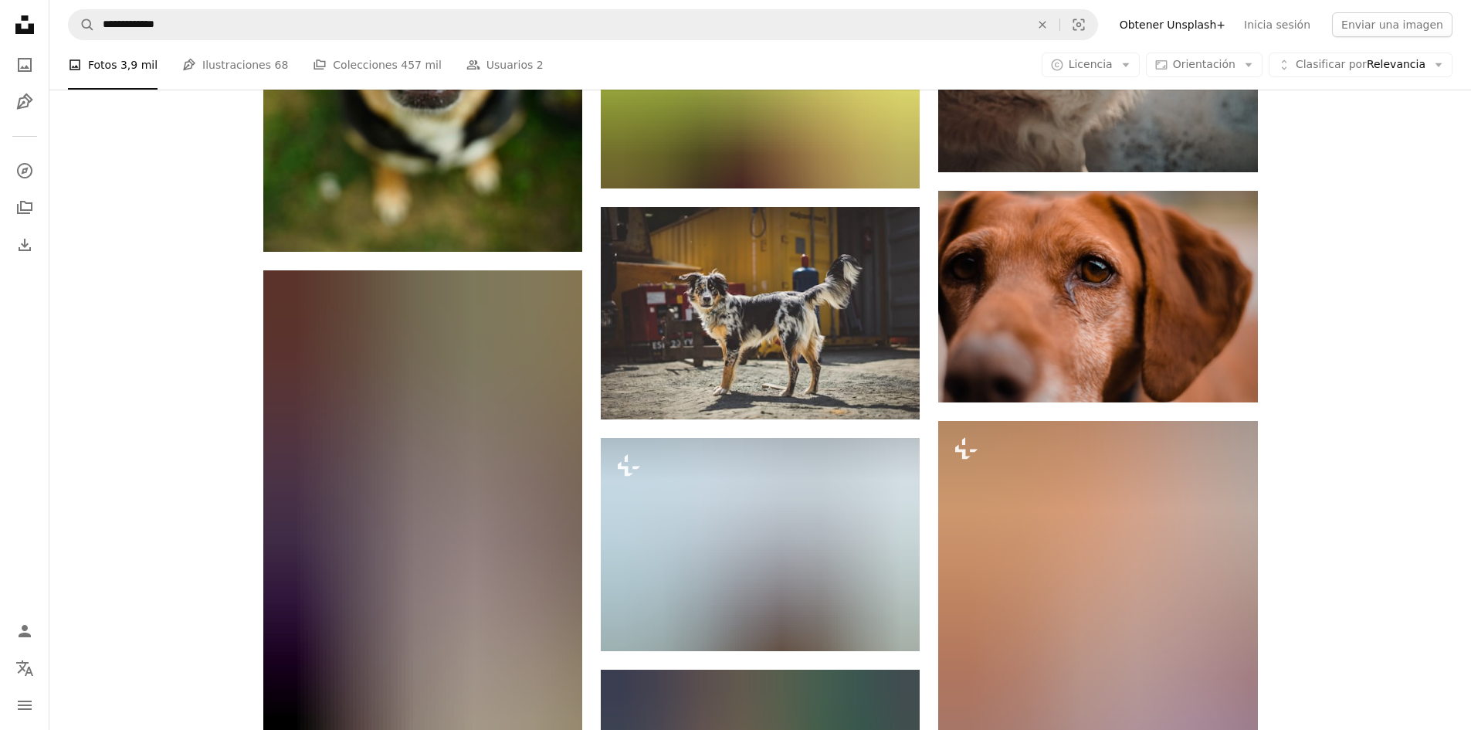
scroll to position [7952, 0]
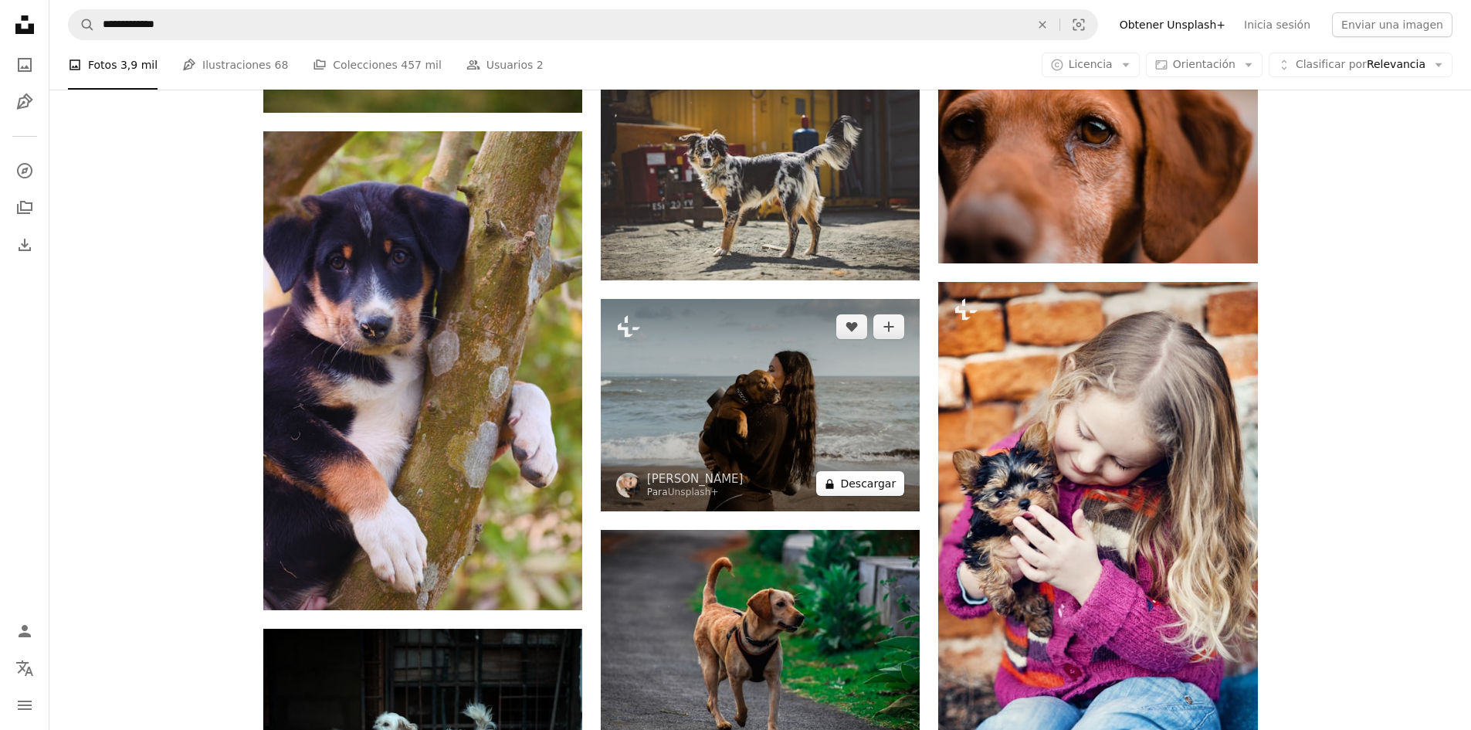
click at [875, 476] on button "A lock Descargar" at bounding box center [860, 483] width 88 height 25
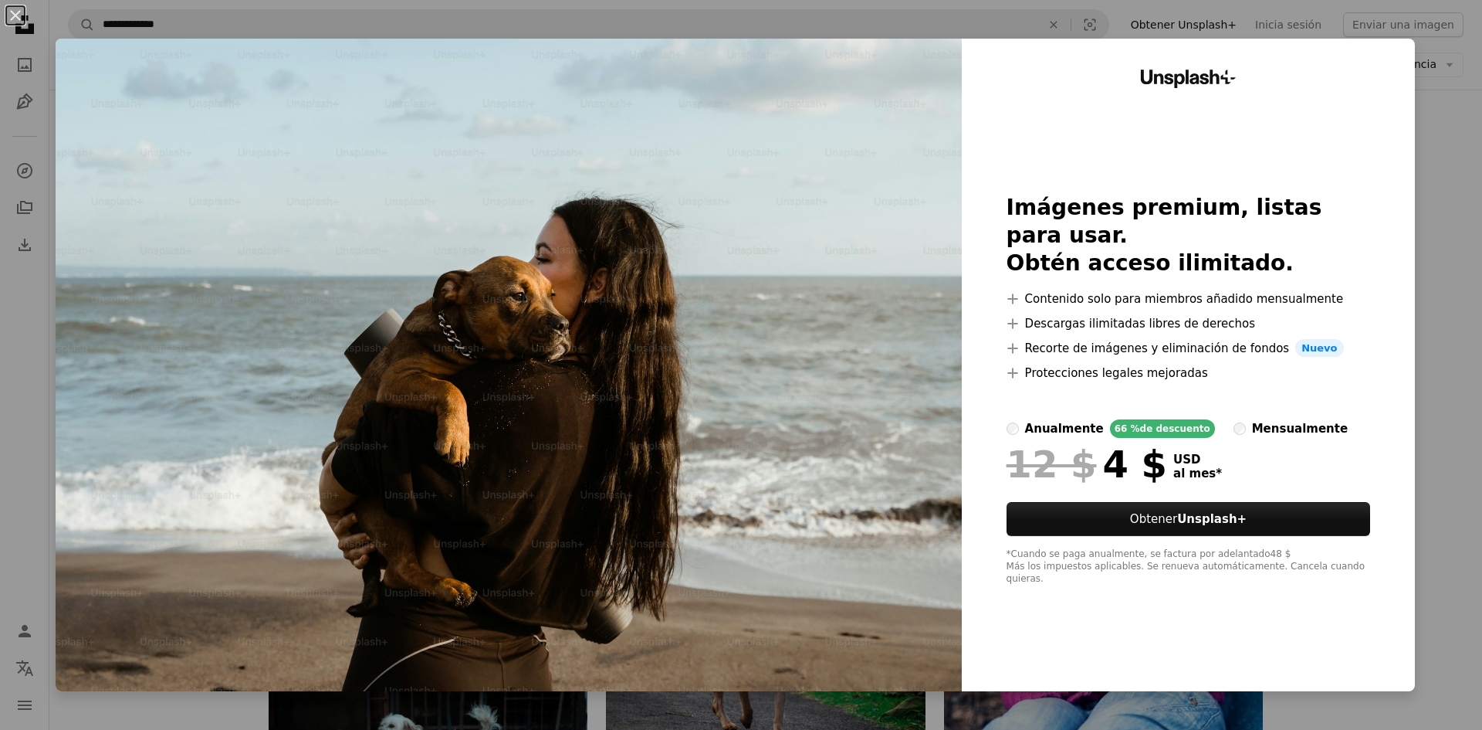
click at [1434, 218] on div "An X shape Unsplash+ Imágenes premium, listas para usar. Obtén acceso ilimitado…" at bounding box center [741, 365] width 1482 height 730
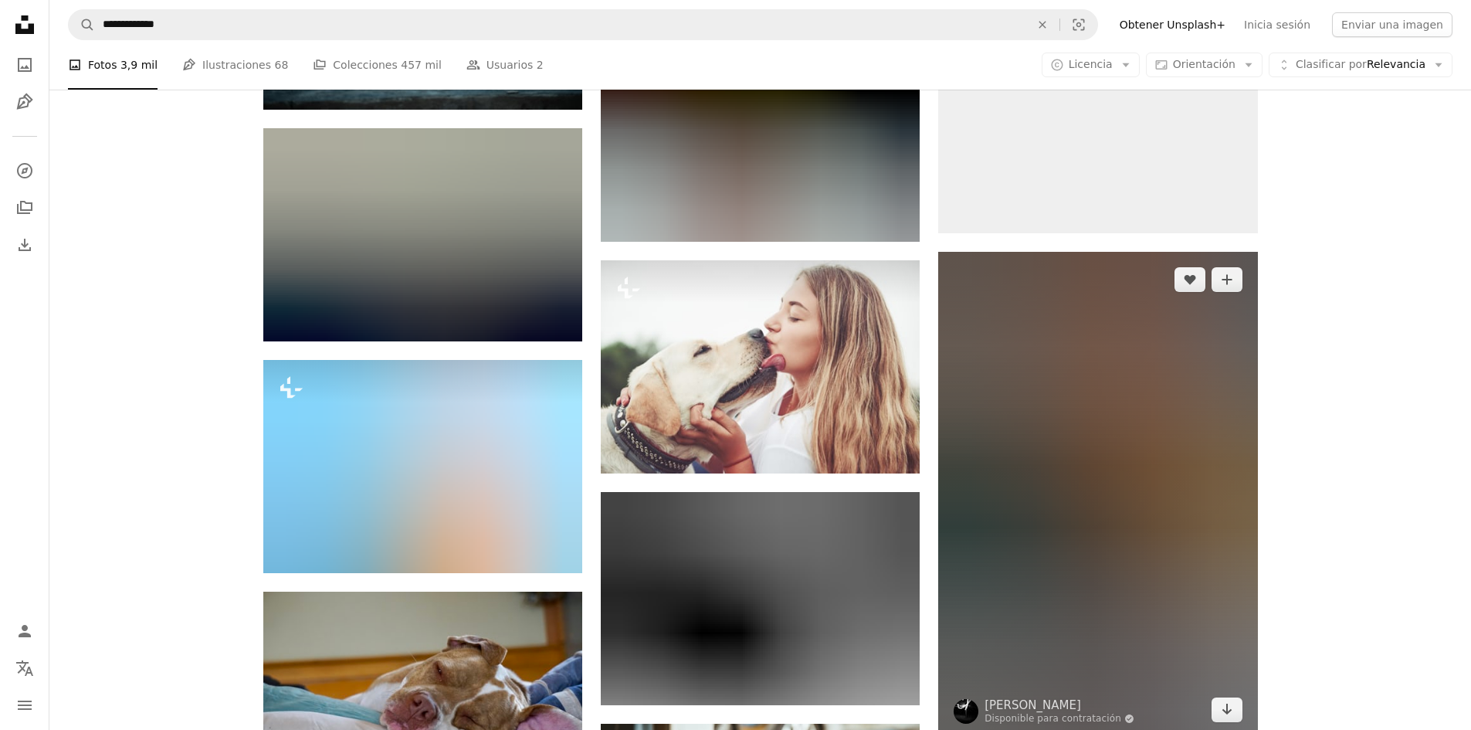
scroll to position [8724, 0]
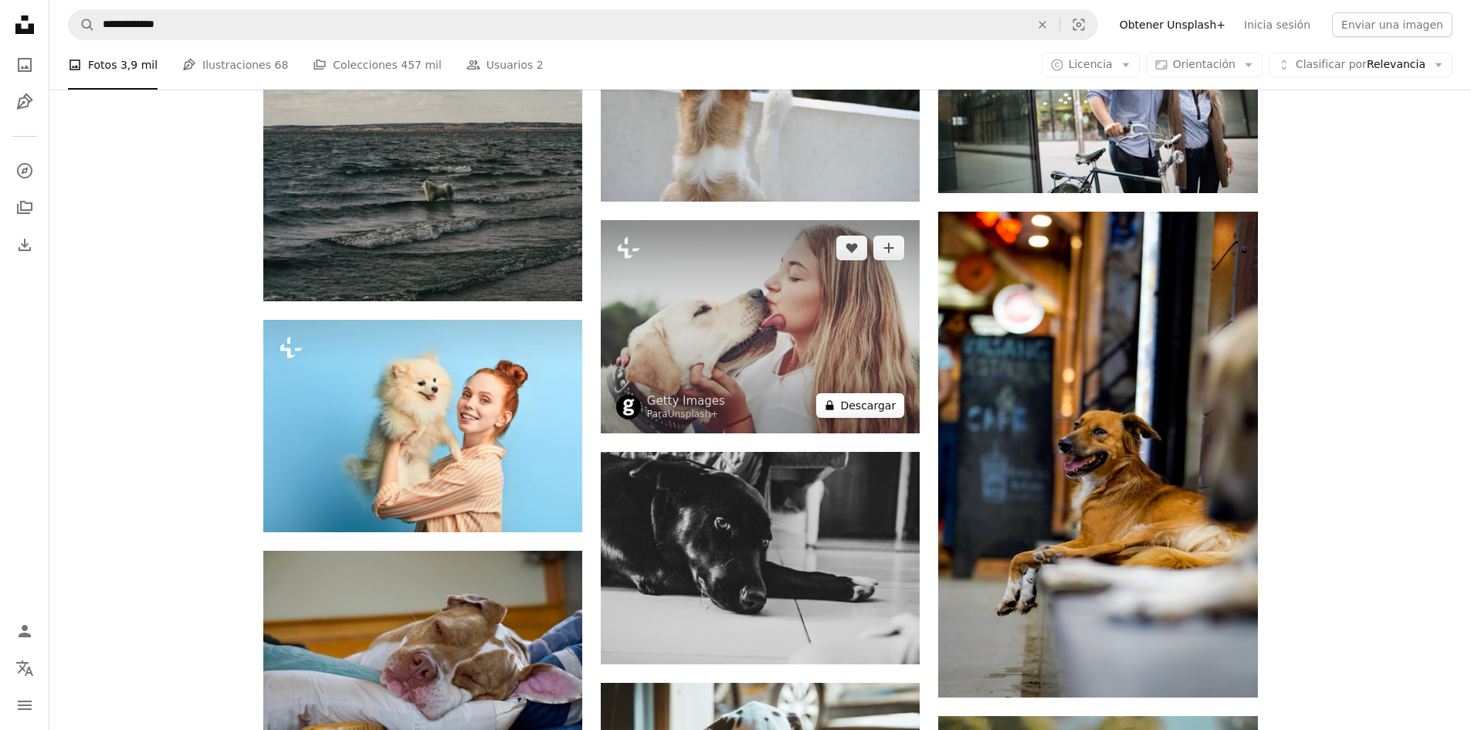
click at [868, 408] on button "A lock Descargar" at bounding box center [860, 405] width 88 height 25
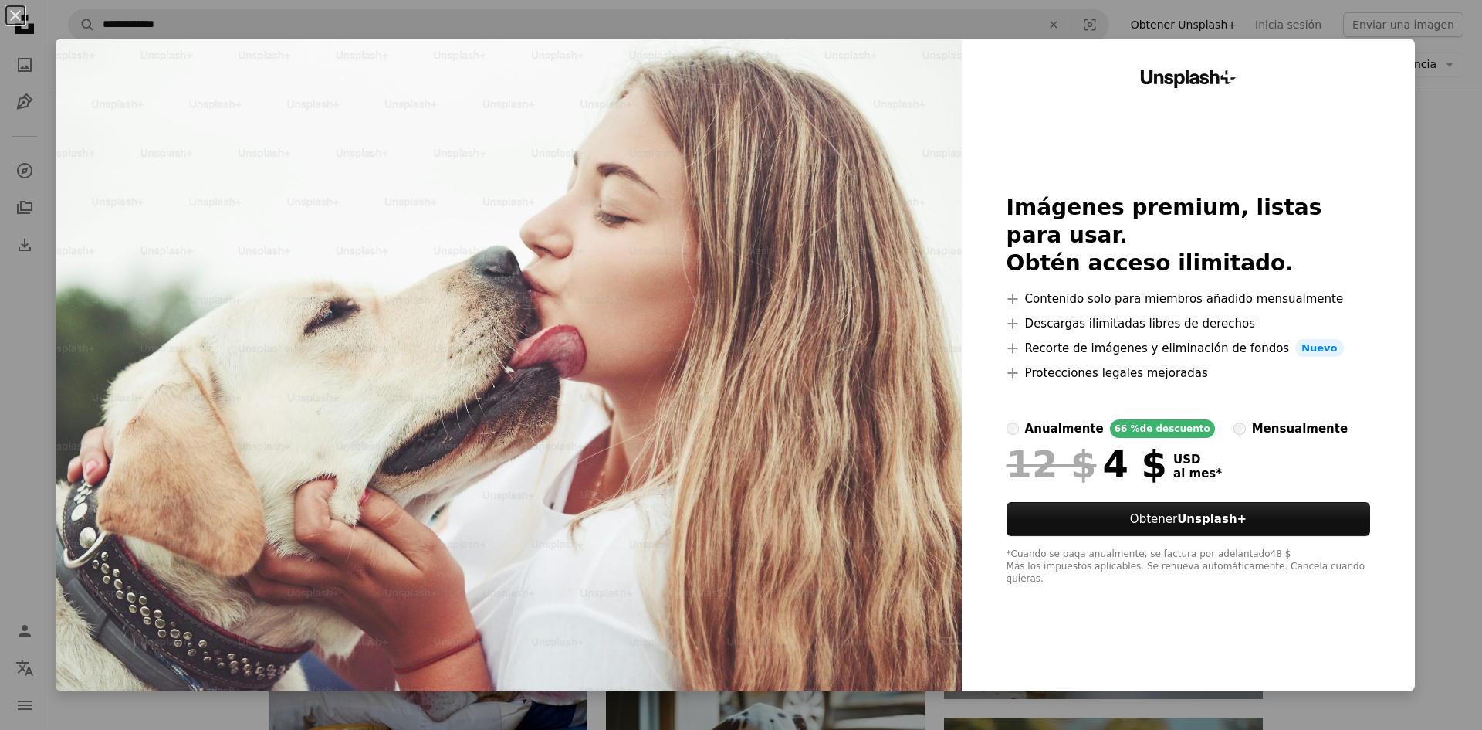
click at [1463, 294] on div "An X shape Unsplash+ Imágenes premium, listas para usar. Obtén acceso ilimitado…" at bounding box center [741, 365] width 1482 height 730
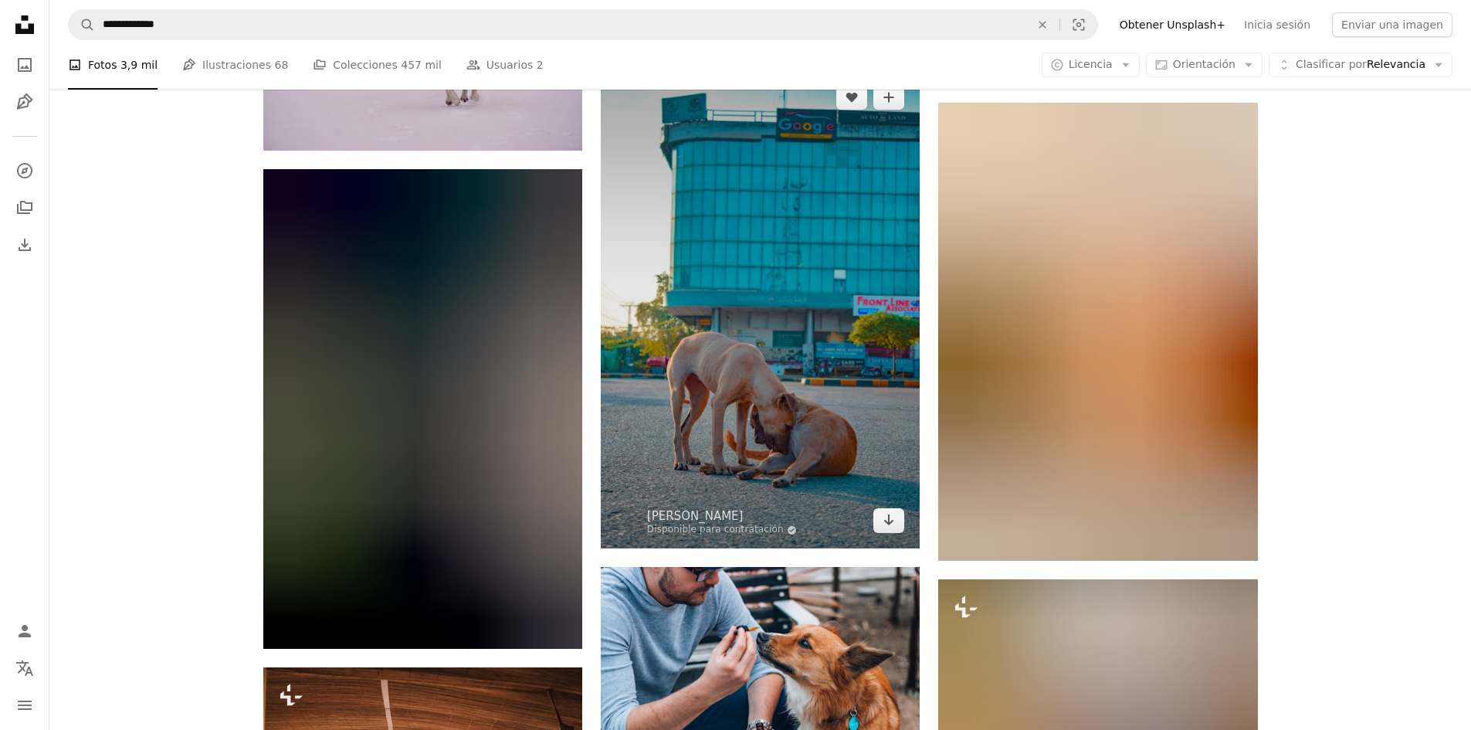
scroll to position [9574, 0]
